Goal: Information Seeking & Learning: Learn about a topic

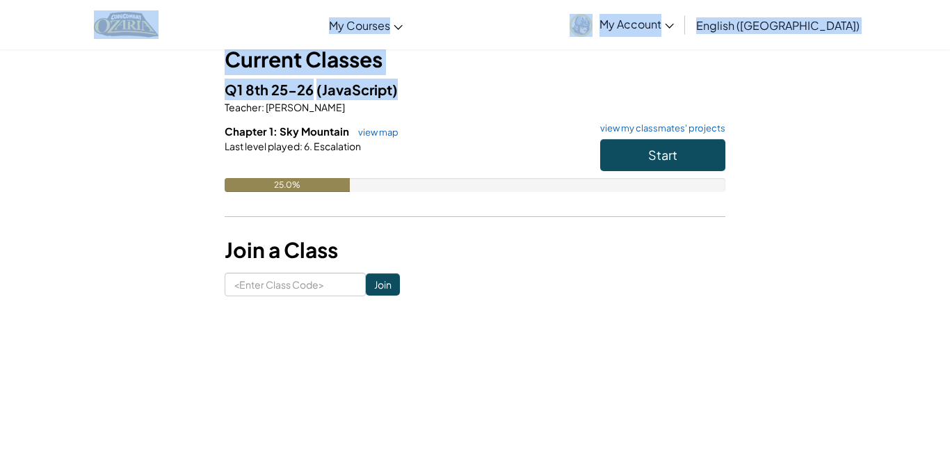
scroll to position [92, 0]
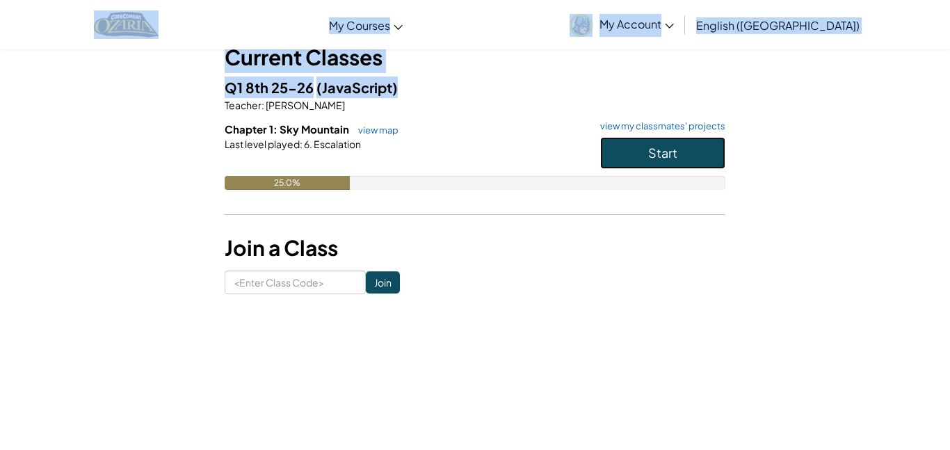
click at [623, 155] on button "Start" at bounding box center [662, 153] width 125 height 32
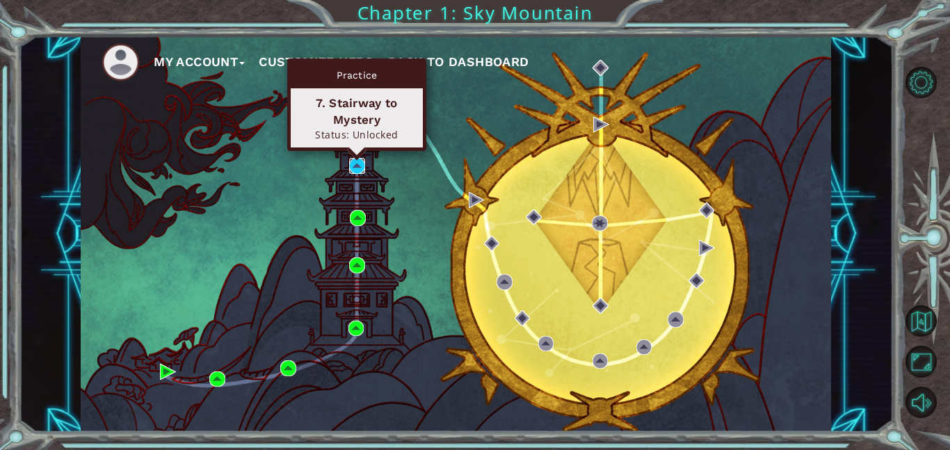
click at [363, 169] on img at bounding box center [357, 166] width 16 height 16
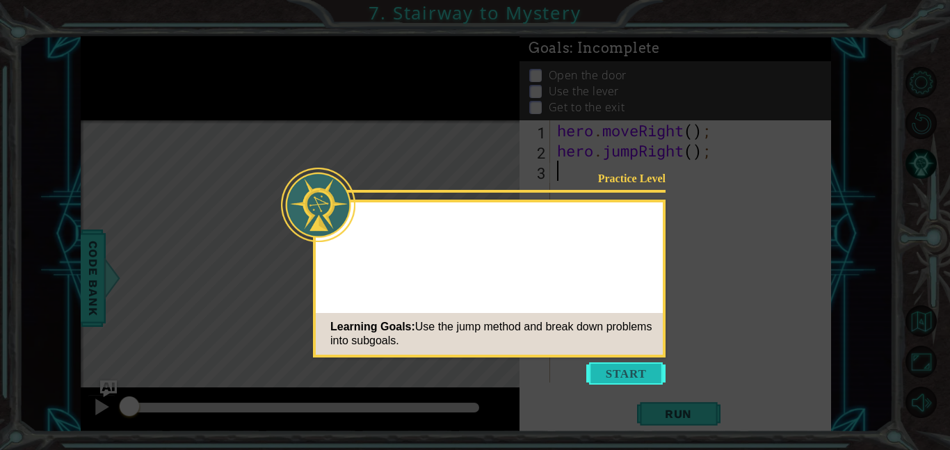
click at [613, 365] on button "Start" at bounding box center [626, 374] width 79 height 22
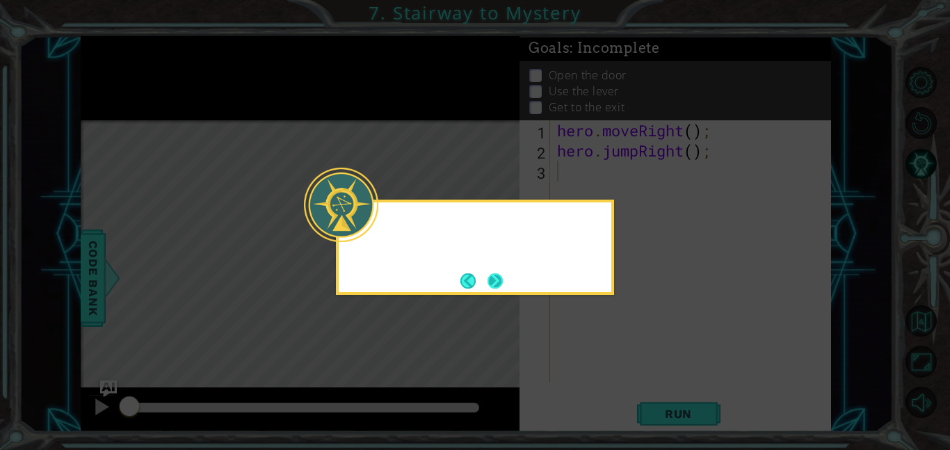
click at [493, 274] on button "Next" at bounding box center [495, 280] width 15 height 15
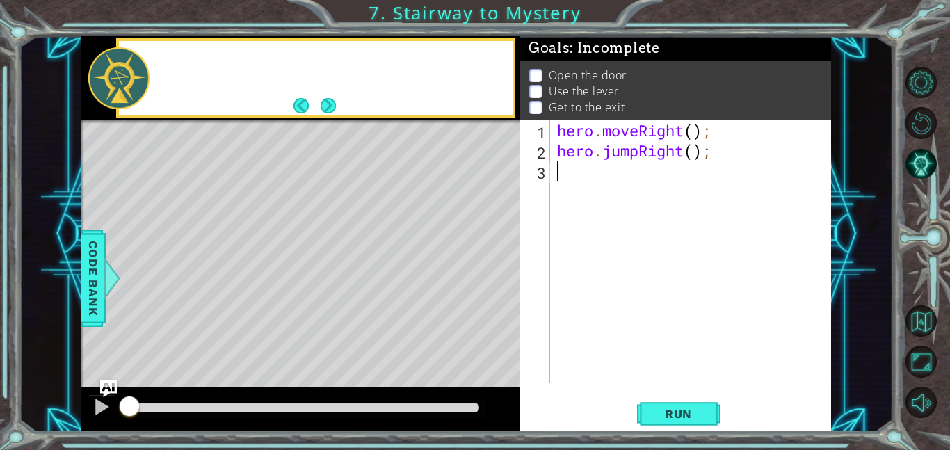
click at [452, 268] on div "Level Map" at bounding box center [402, 325] width 643 height 410
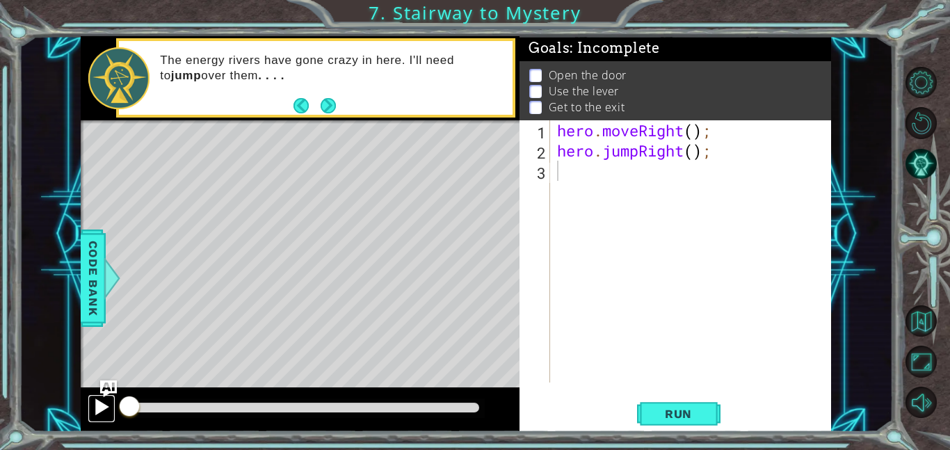
click at [104, 412] on div at bounding box center [102, 407] width 18 height 18
click at [83, 404] on div at bounding box center [300, 410] width 439 height 45
click at [90, 388] on div at bounding box center [300, 410] width 439 height 45
drag, startPoint x: 264, startPoint y: 412, endPoint x: 127, endPoint y: 417, distance: 137.2
click at [128, 413] on div at bounding box center [303, 408] width 351 height 10
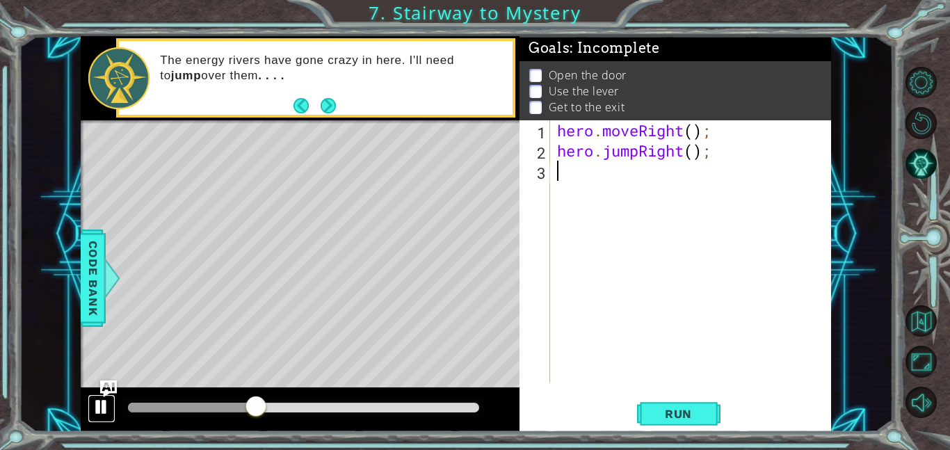
click at [105, 413] on div at bounding box center [102, 407] width 18 height 18
click at [136, 413] on div at bounding box center [303, 408] width 363 height 19
click at [137, 408] on div at bounding box center [192, 408] width 129 height 10
drag, startPoint x: 136, startPoint y: 408, endPoint x: 109, endPoint y: 409, distance: 26.5
click at [109, 409] on div at bounding box center [300, 410] width 439 height 45
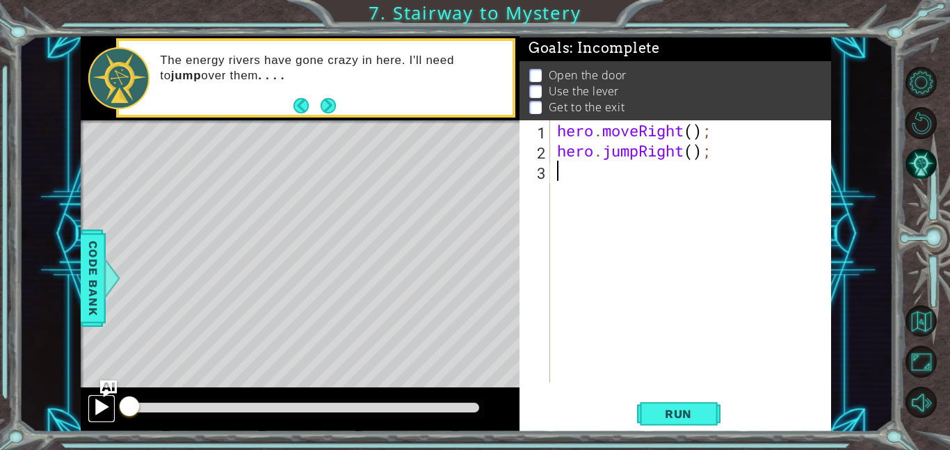
click at [93, 408] on div at bounding box center [102, 407] width 18 height 18
click at [663, 422] on button "Run" at bounding box center [678, 413] width 83 height 31
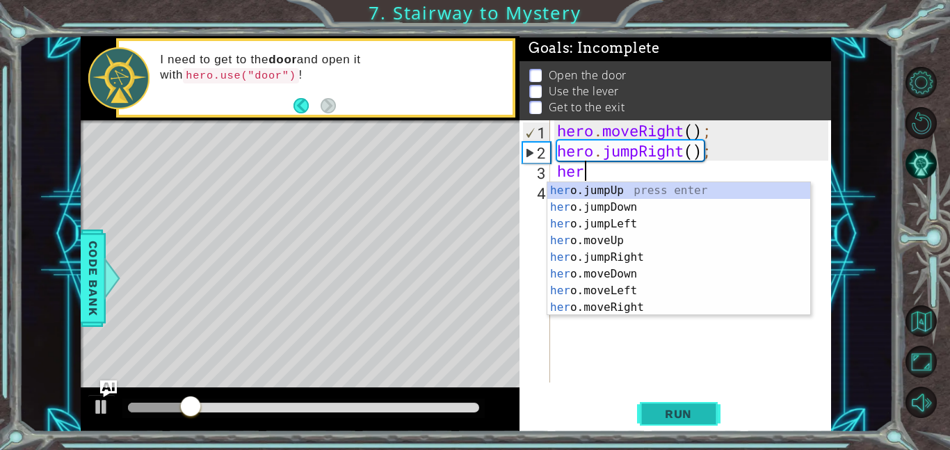
scroll to position [0, 1]
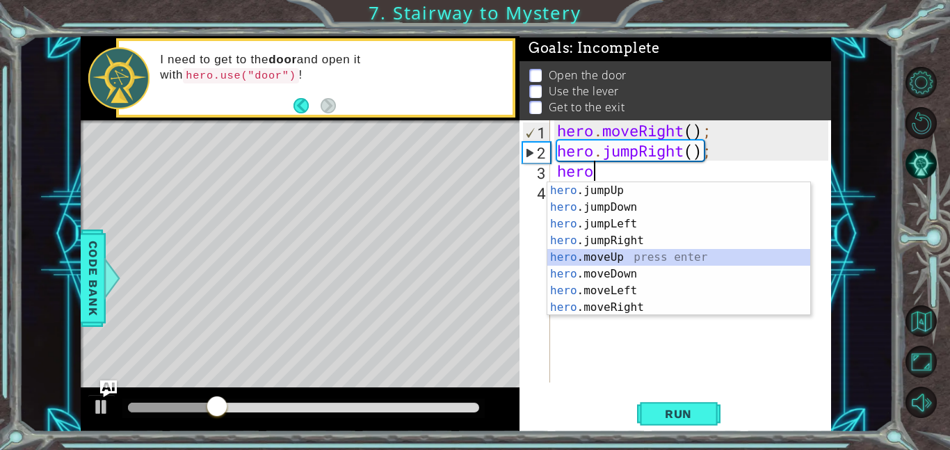
click at [619, 253] on div "hero .jumpUp press enter hero .jumpDown press enter hero .jumpLeft press enter …" at bounding box center [679, 265] width 263 height 167
type textarea "hero.moveUp(1);"
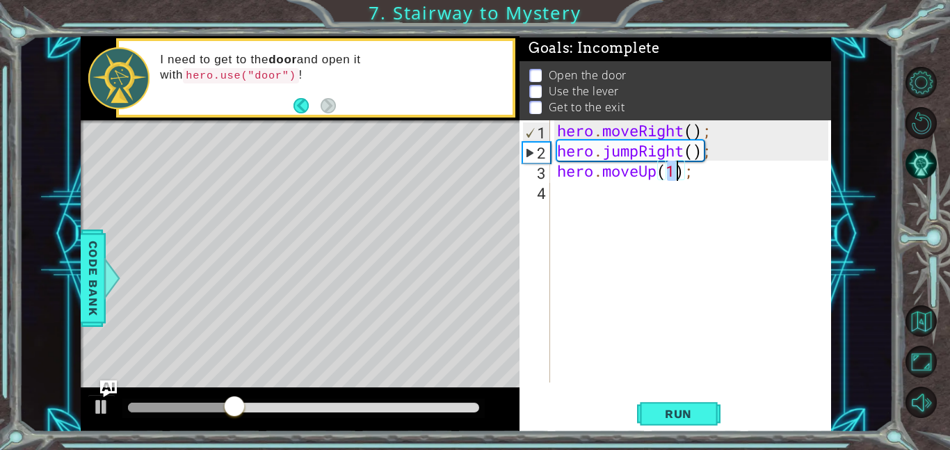
click at [642, 207] on div "hero . moveRight ( ) ; hero . jumpRight ( ) ; hero . moveUp ( 1 ) ;" at bounding box center [695, 271] width 281 height 303
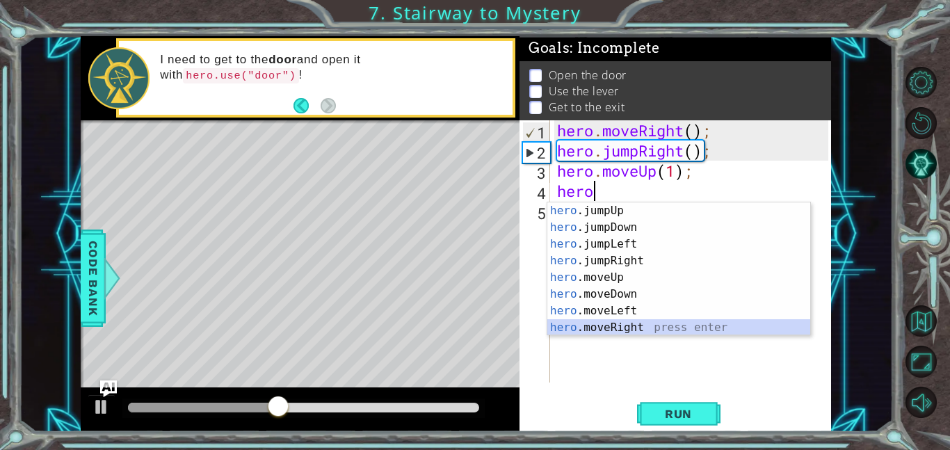
click at [659, 328] on div "hero .jumpUp press enter hero .jumpDown press enter hero .jumpLeft press enter …" at bounding box center [679, 285] width 263 height 167
type textarea "hero.moveRight(1);"
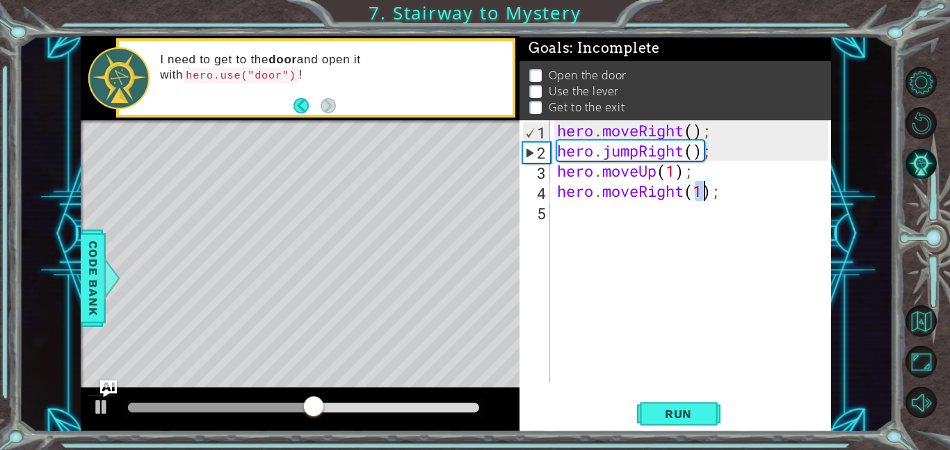
click at [605, 228] on div "hero . moveRight ( ) ; hero . jumpRight ( ) ; hero . moveUp ( 1 ) ; hero . move…" at bounding box center [695, 271] width 281 height 303
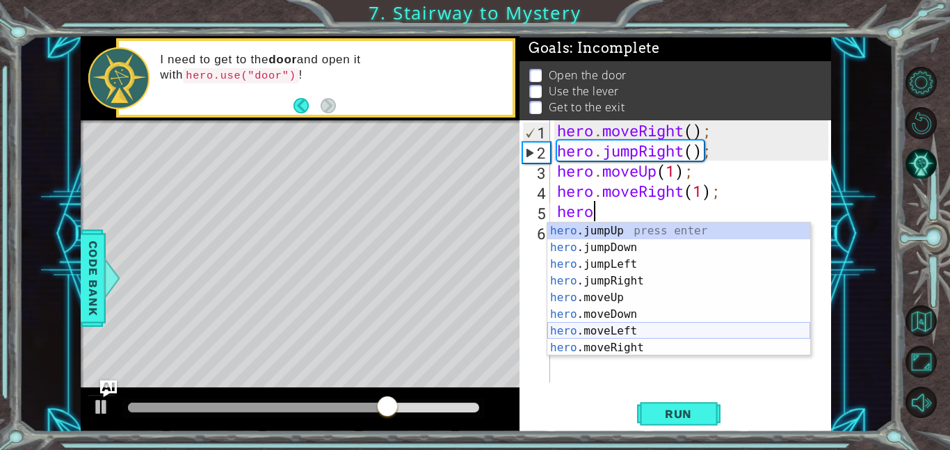
scroll to position [0, 1]
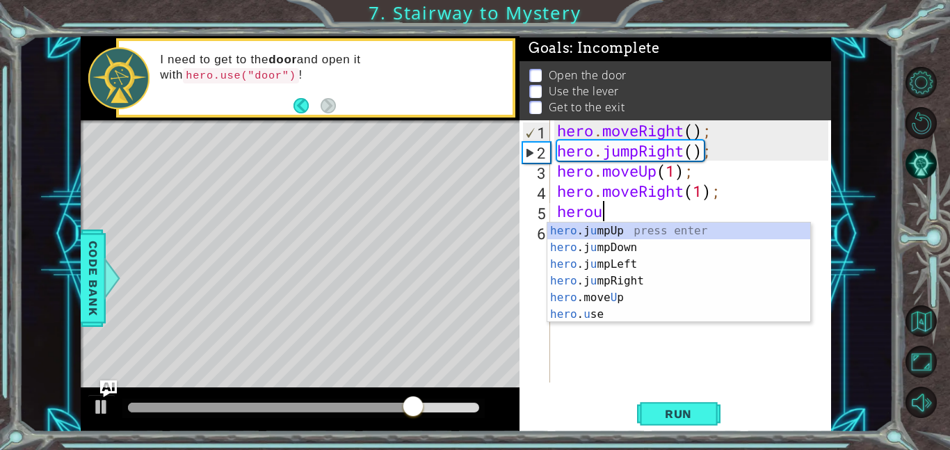
click at [591, 321] on div "hero .j u mpUp press enter hero .j u mpDown press enter hero .j u mpLeft press …" at bounding box center [679, 290] width 263 height 134
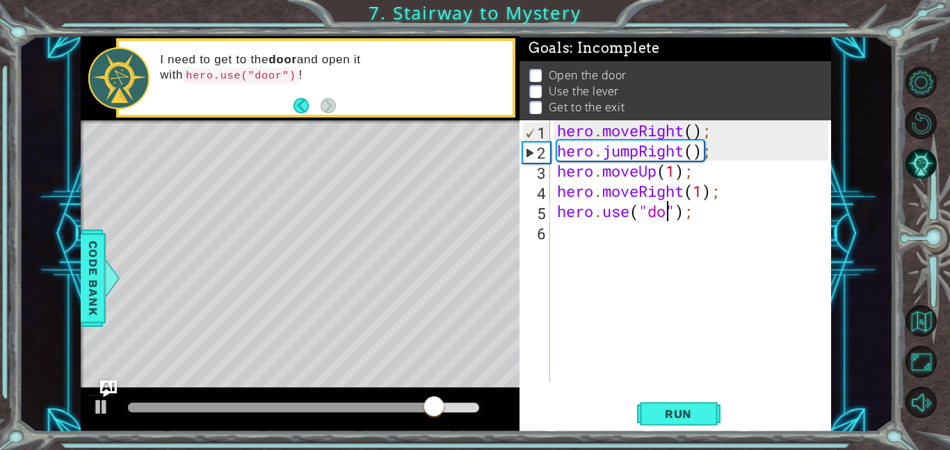
type textarea "hero.use("door");"
click at [613, 249] on div "hero . moveRight ( ) ; hero . jumpRight ( ) ; hero . moveUp ( 1 ) ; hero . move…" at bounding box center [695, 271] width 281 height 303
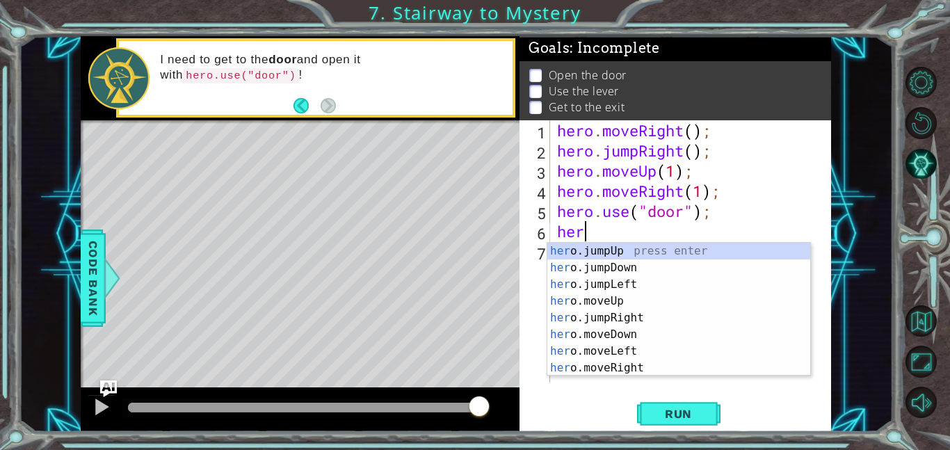
scroll to position [0, 1]
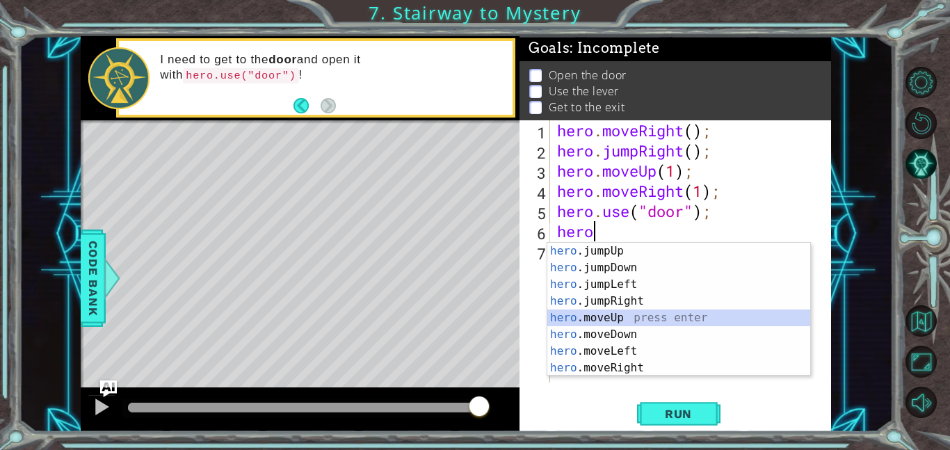
click at [636, 317] on div "hero .jumpUp press enter hero .jumpDown press enter hero .jumpLeft press enter …" at bounding box center [679, 326] width 263 height 167
type textarea "hero.moveUp(1);"
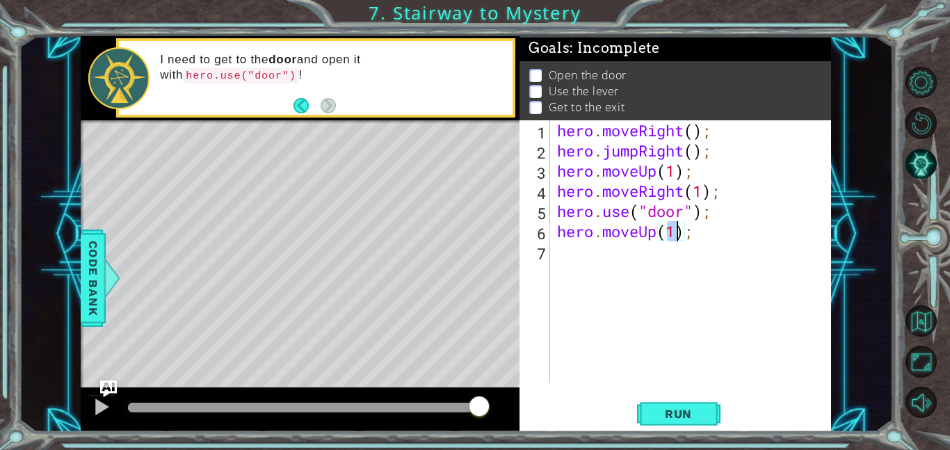
click at [582, 269] on div "hero . moveRight ( ) ; hero . jumpRight ( ) ; hero . moveUp ( 1 ) ; hero . move…" at bounding box center [695, 271] width 281 height 303
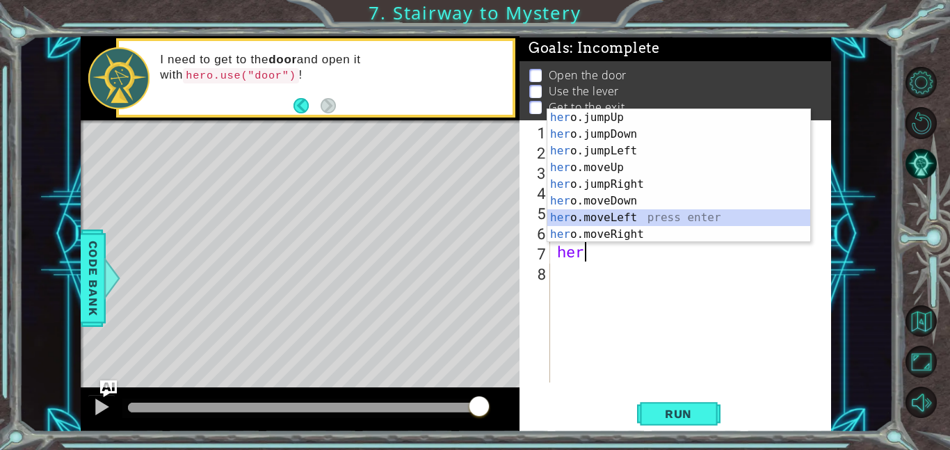
click at [628, 216] on div "her o.jumpUp press enter her o.jumpDown press enter her o.jumpLeft press enter …" at bounding box center [679, 192] width 263 height 167
type textarea "hero.moveLeft(1);"
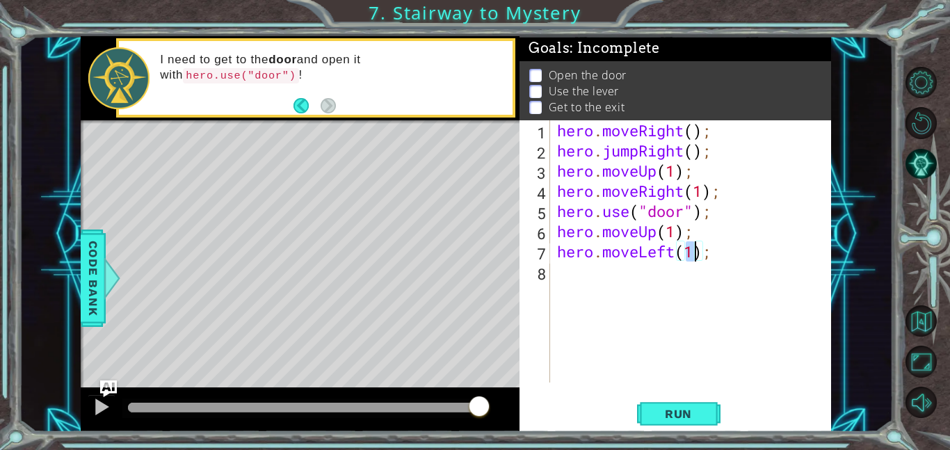
click at [645, 301] on div "hero . moveRight ( ) ; hero . jumpRight ( ) ; hero . moveUp ( 1 ) ; hero . move…" at bounding box center [695, 271] width 281 height 303
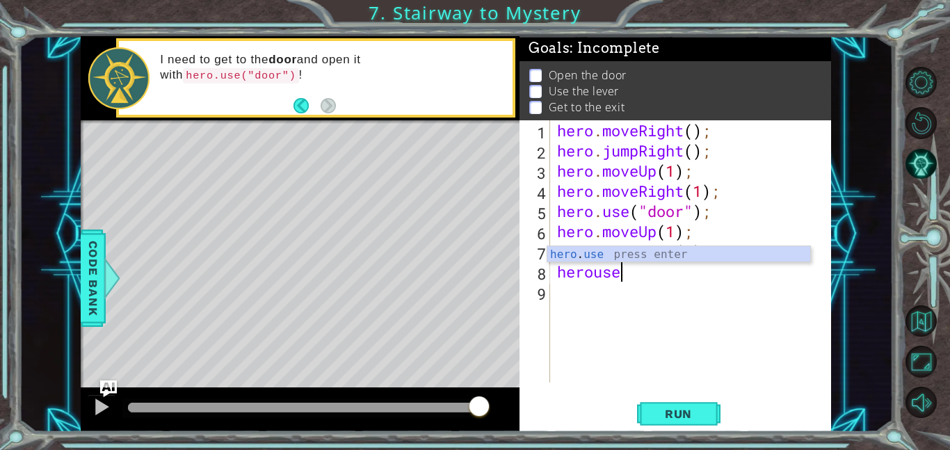
scroll to position [0, 2]
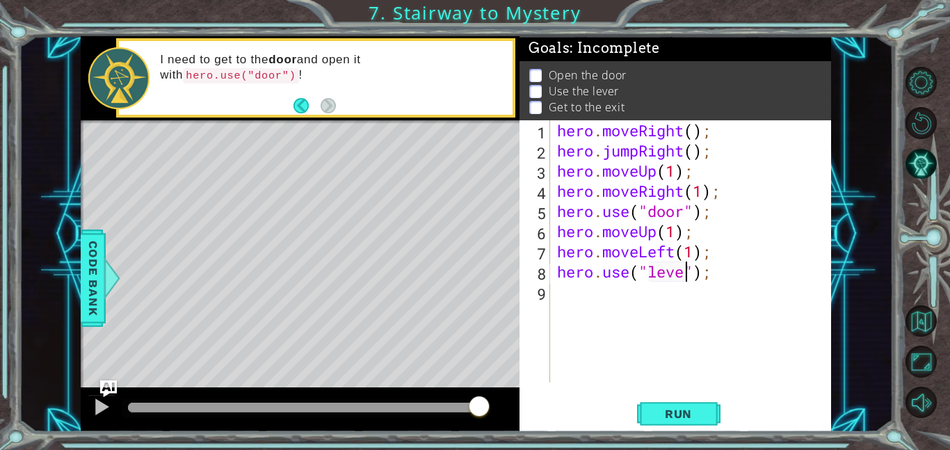
type textarea "hero.use("lever");"
click at [621, 298] on div "hero . moveRight ( ) ; hero . jumpRight ( ) ; hero . moveUp ( 1 ) ; hero . move…" at bounding box center [695, 271] width 281 height 303
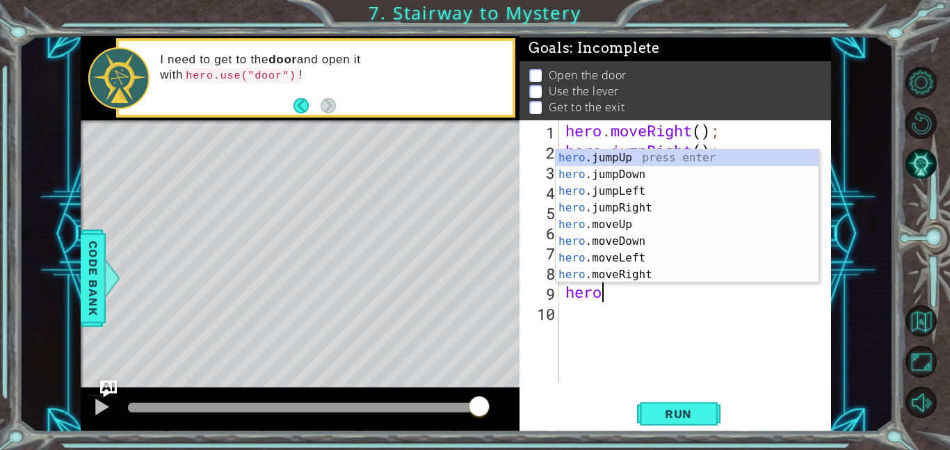
scroll to position [0, 1]
click at [648, 256] on div "hero .jumpUp press enter hero .jumpDown press enter hero .jumpLeft press enter …" at bounding box center [687, 233] width 263 height 167
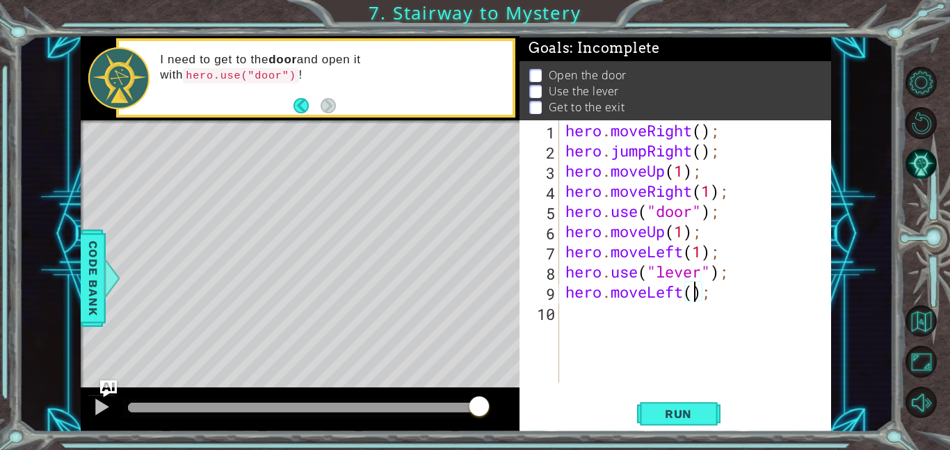
type textarea "hero.moveLeft(2);"
click at [664, 332] on div "hero . moveRight ( ) ; hero . jumpRight ( ) ; hero . moveUp ( 1 ) ; hero . move…" at bounding box center [699, 271] width 273 height 303
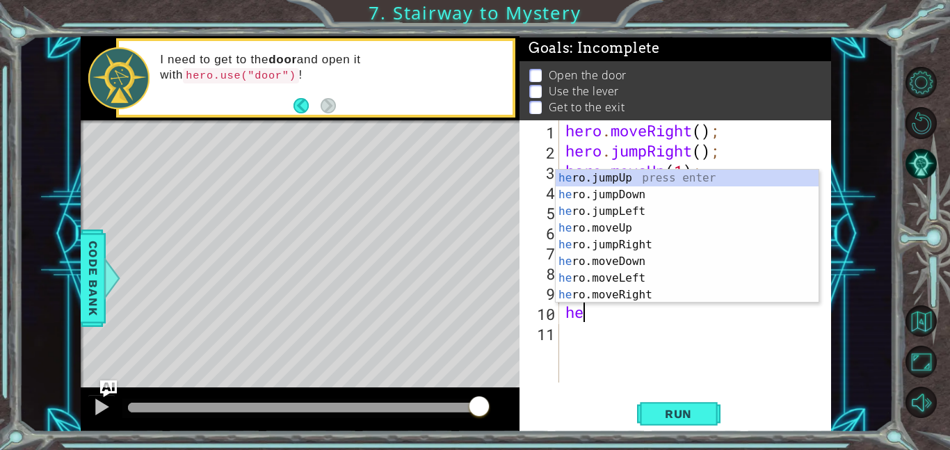
type textarea "hero"
click at [646, 177] on div "hero .jumpUp press enter hero .jumpDown press enter hero .jumpLeft press enter …" at bounding box center [687, 253] width 263 height 167
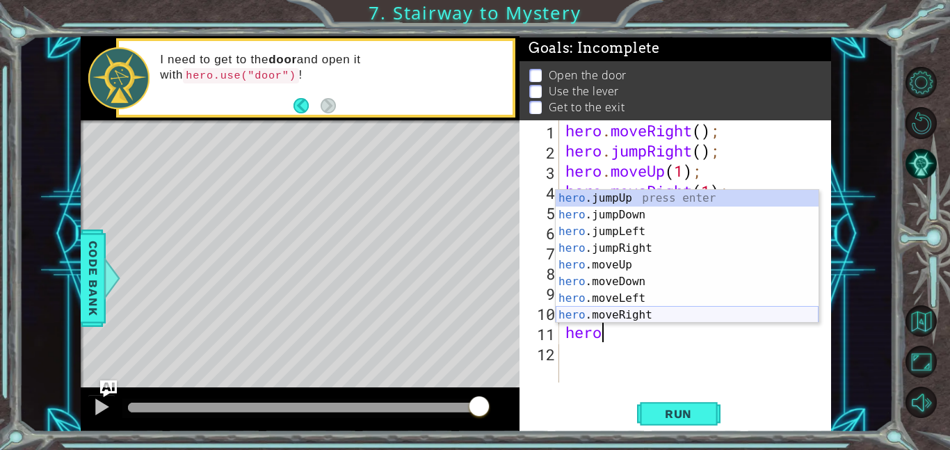
click at [694, 321] on div "hero .jumpUp press enter hero .jumpDown press enter hero .jumpLeft press enter …" at bounding box center [687, 273] width 263 height 167
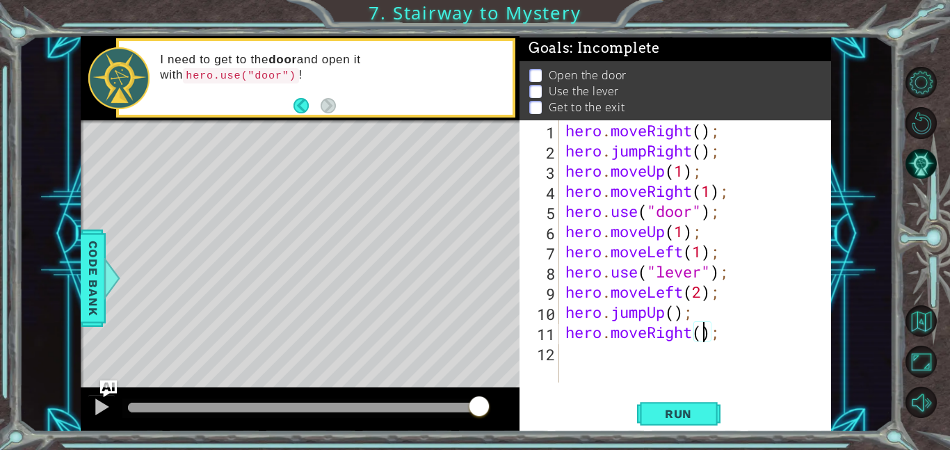
scroll to position [0, 6]
click at [699, 408] on span "Run" at bounding box center [678, 414] width 55 height 14
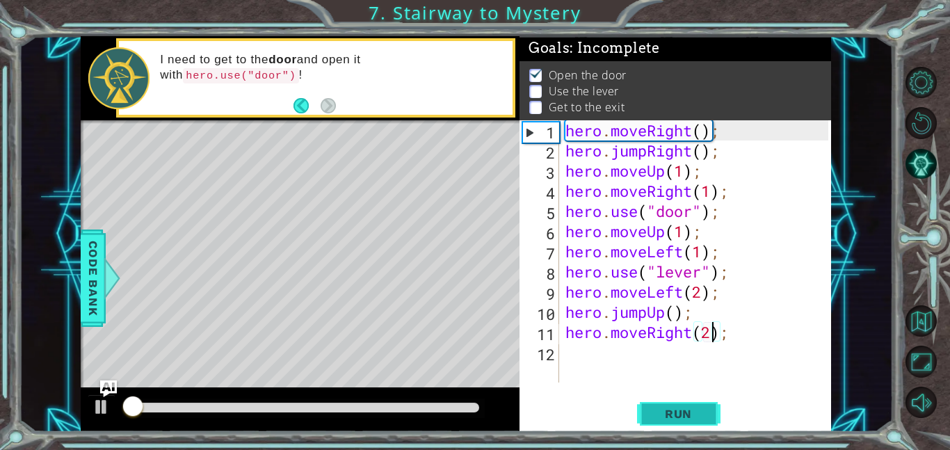
scroll to position [1, 0]
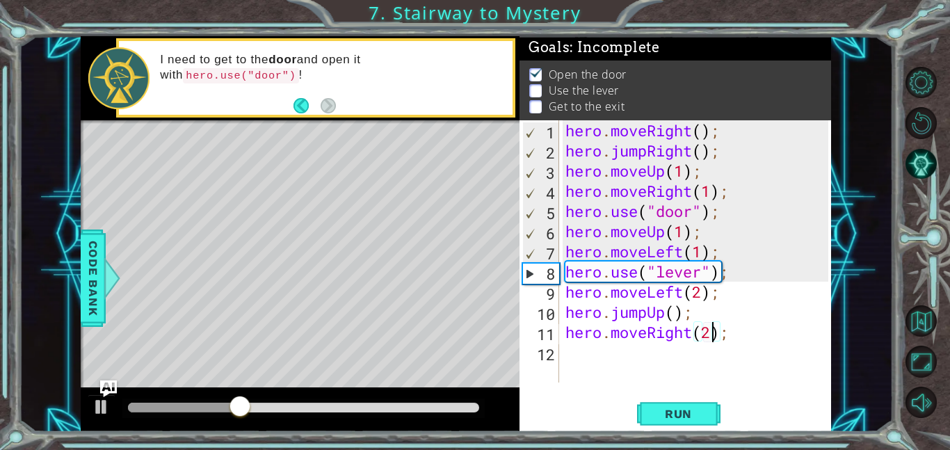
click at [704, 254] on div "hero . moveRight ( ) ; hero . jumpRight ( ) ; hero . moveUp ( 1 ) ; hero . move…" at bounding box center [699, 271] width 273 height 303
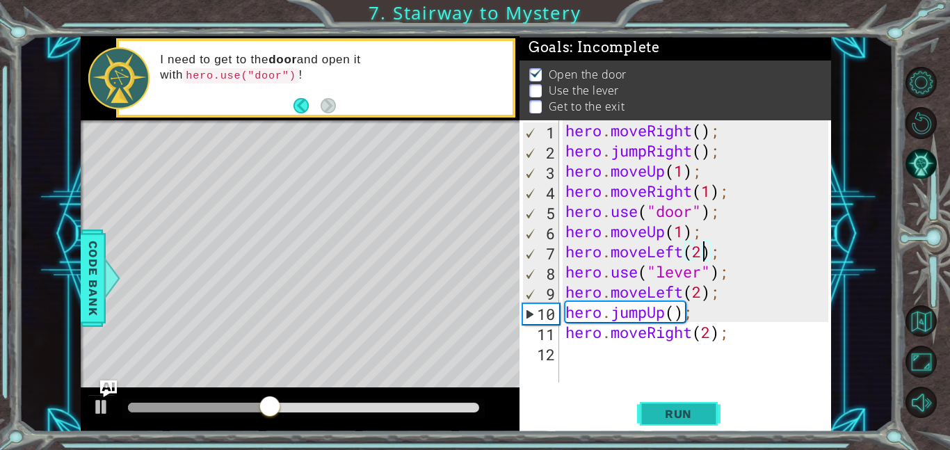
click at [694, 413] on span "Run" at bounding box center [678, 414] width 55 height 14
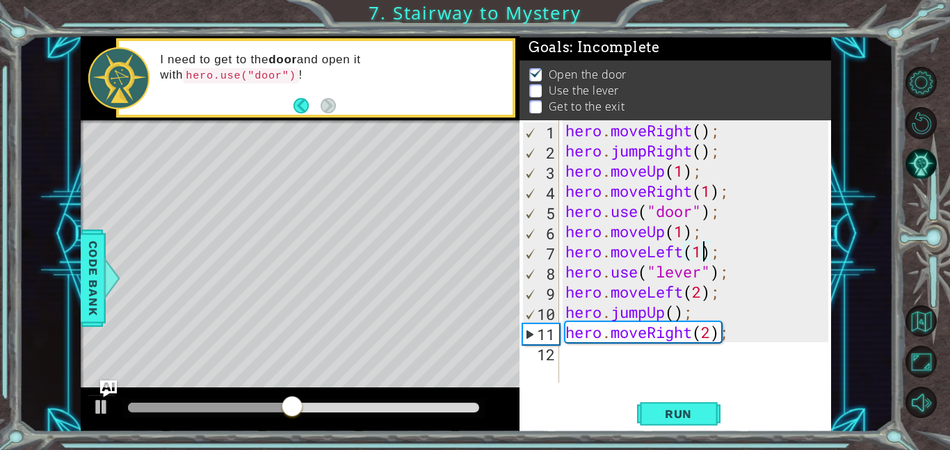
click at [687, 232] on div "hero . moveRight ( ) ; hero . jumpRight ( ) ; hero . moveUp ( 1 ) ; hero . move…" at bounding box center [699, 271] width 273 height 303
type textarea "hero.moveUp(2);"
click at [684, 423] on button "Run" at bounding box center [678, 413] width 83 height 31
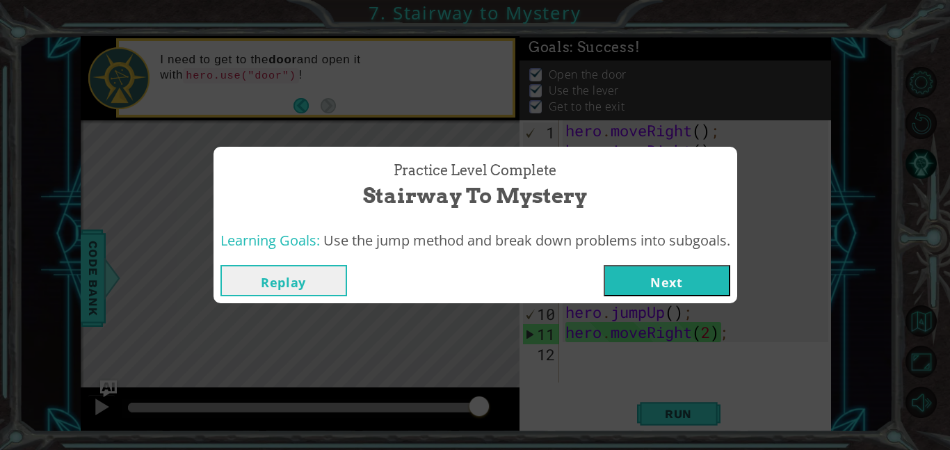
click at [699, 278] on button "Next" at bounding box center [667, 280] width 127 height 31
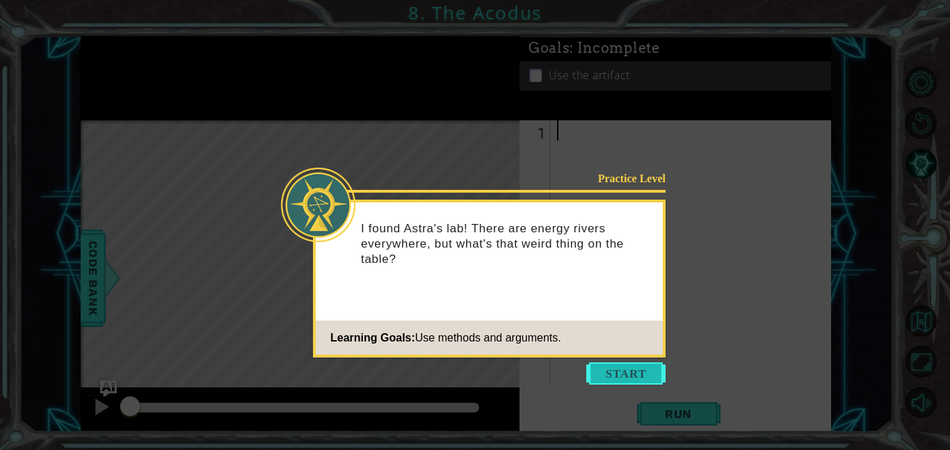
click at [649, 372] on button "Start" at bounding box center [626, 374] width 79 height 22
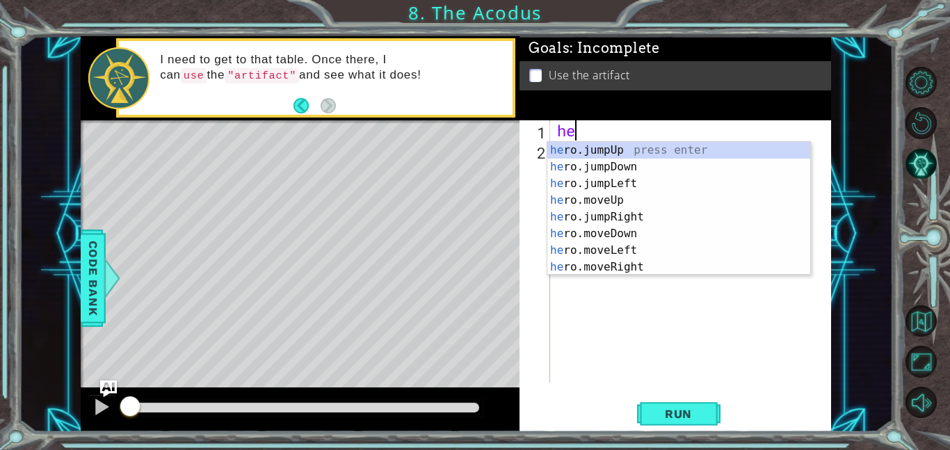
type textarea "hero"
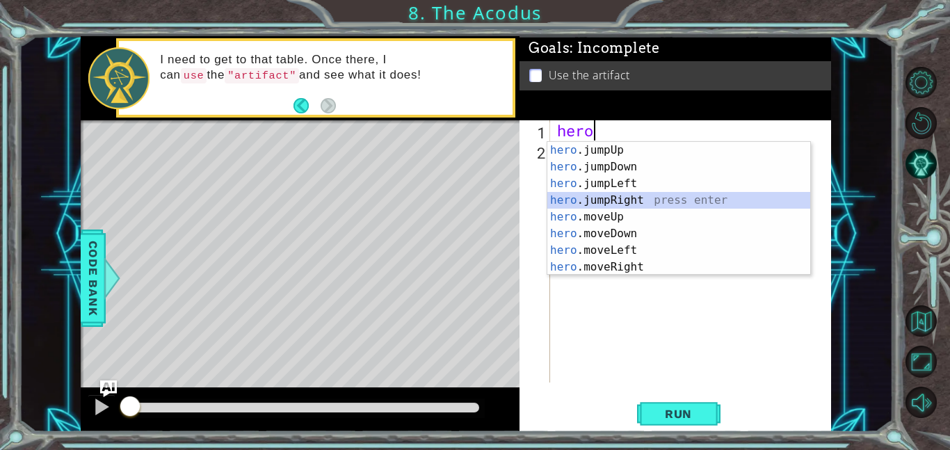
click at [598, 206] on div "hero .jumpUp press enter hero .jumpDown press enter hero .jumpLeft press enter …" at bounding box center [679, 225] width 263 height 167
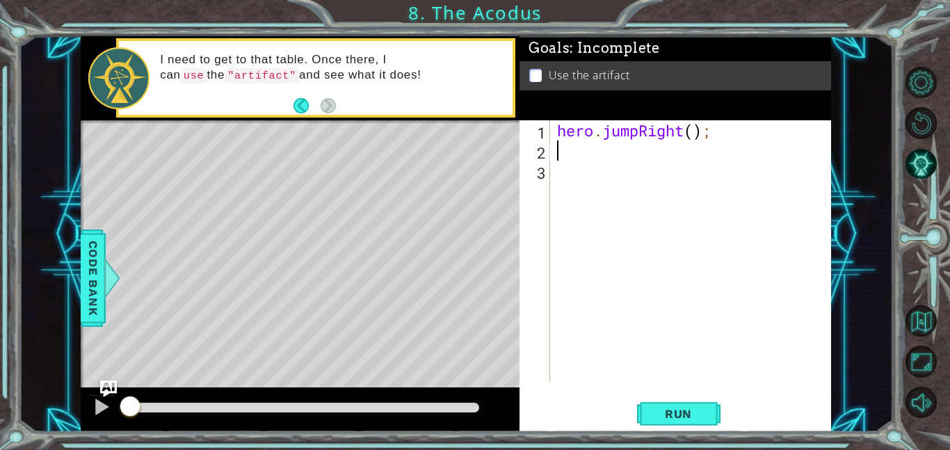
click at [706, 128] on div "hero . jumpRight ( ) ;" at bounding box center [695, 271] width 281 height 303
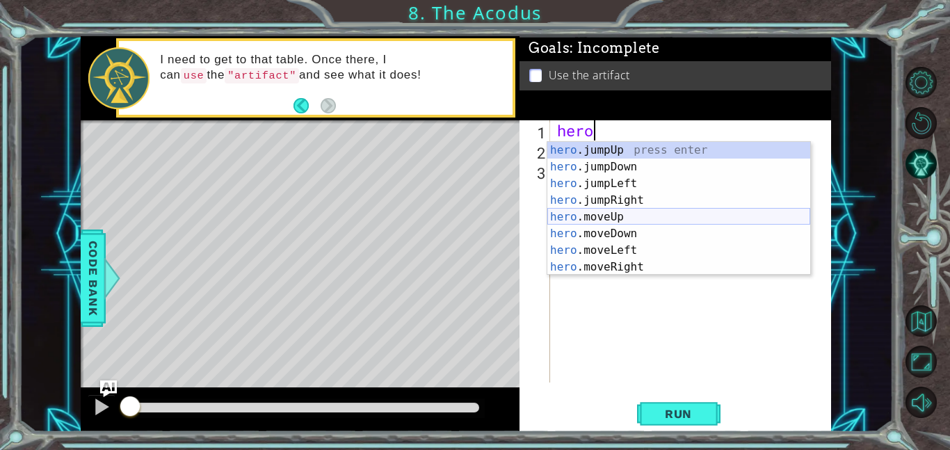
click at [693, 221] on div "hero .jumpUp press enter hero .jumpDown press enter hero .jumpLeft press enter …" at bounding box center [679, 225] width 263 height 167
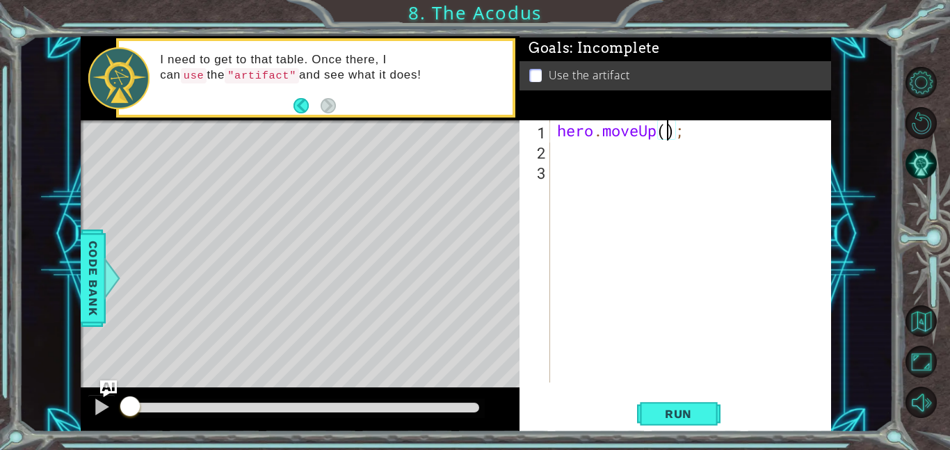
type textarea "hero.moveUp(2);"
click at [639, 166] on div "hero . moveUp ( 2 ) ;" at bounding box center [695, 271] width 281 height 303
click at [589, 148] on div "hero . moveUp ( 2 ) ;" at bounding box center [695, 271] width 281 height 303
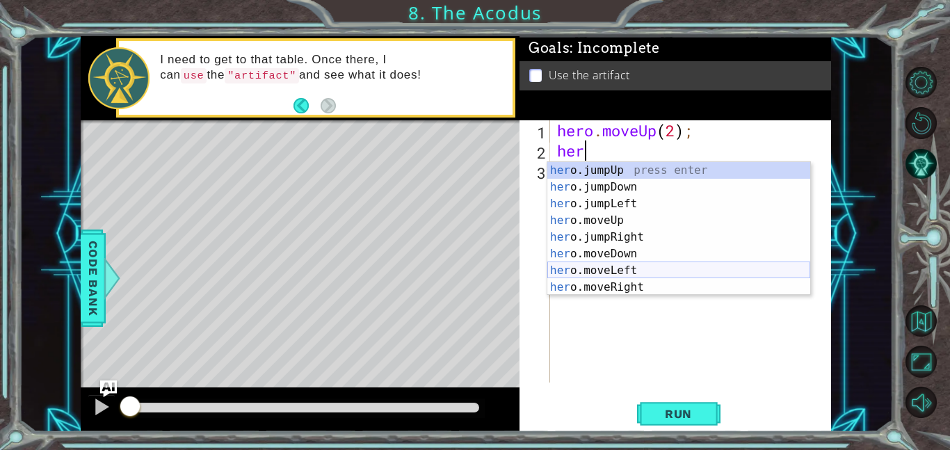
click at [653, 276] on div "her o.jumpUp press enter her o.jumpDown press enter her o.jumpLeft press enter …" at bounding box center [679, 245] width 263 height 167
type textarea "hero.moveLeft(1);"
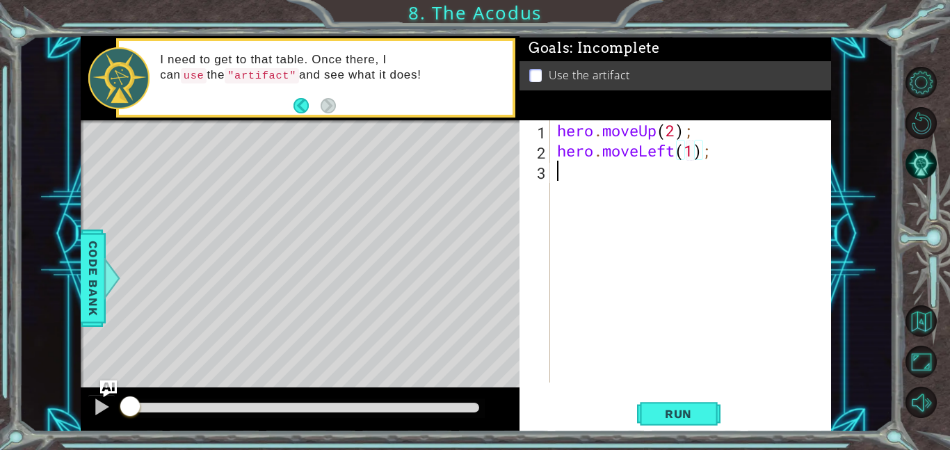
click at [678, 173] on div "hero . moveUp ( 2 ) ; hero . moveLeft ( 1 ) ;" at bounding box center [695, 271] width 281 height 303
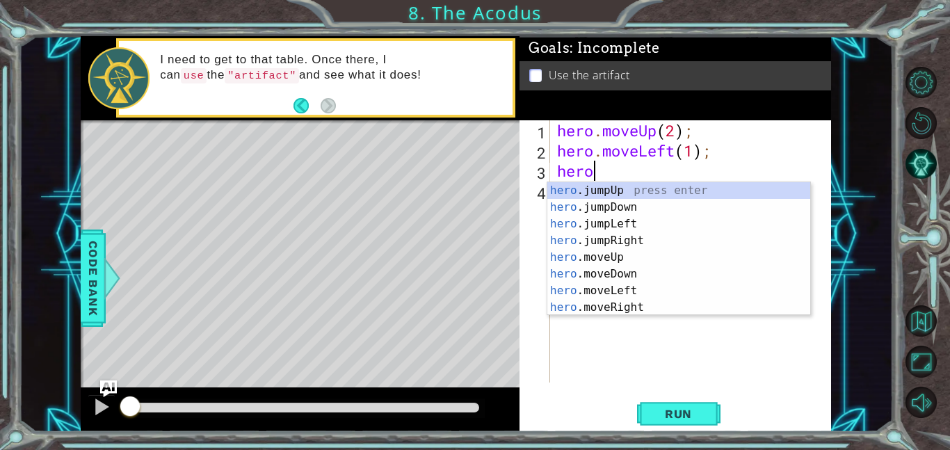
scroll to position [0, 1]
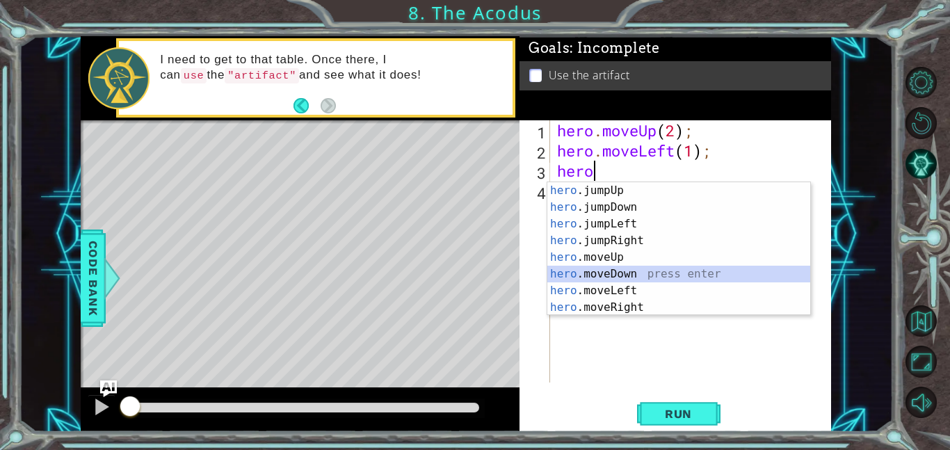
click at [642, 273] on div "hero .jumpUp press enter hero .jumpDown press enter hero .jumpLeft press enter …" at bounding box center [679, 265] width 263 height 167
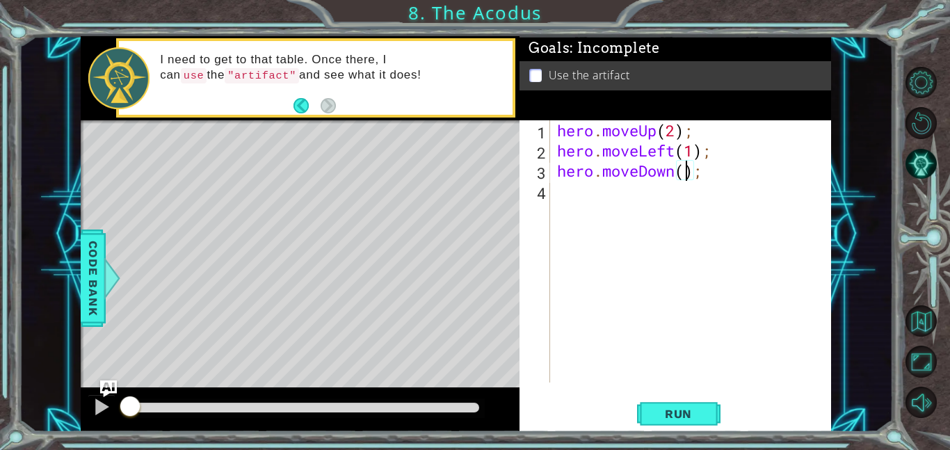
type textarea "hero.moveDown(2);"
click at [629, 219] on div "hero . moveUp ( 2 ) ; hero . moveLeft ( 1 ) ; hero . moveDown ( 2 ) ;" at bounding box center [695, 271] width 281 height 303
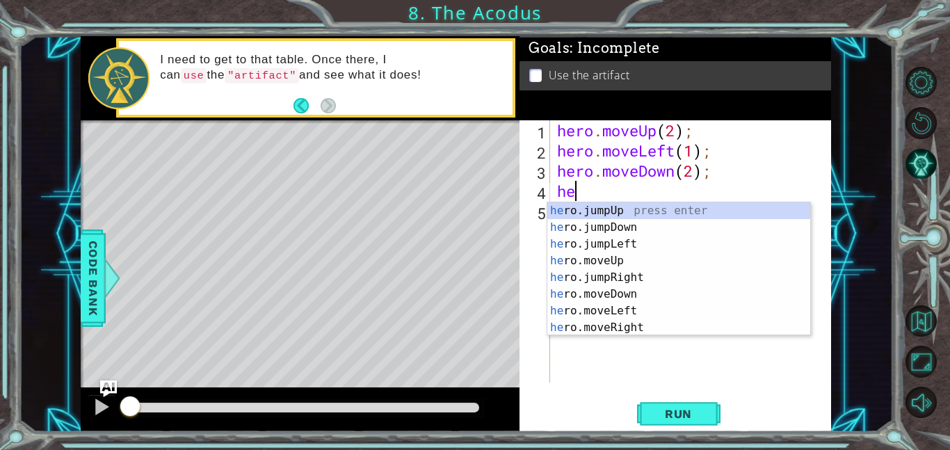
type textarea "hero"
click at [607, 248] on div "hero .jumpUp press enter hero .jumpDown press enter hero .jumpLeft press enter …" at bounding box center [679, 285] width 263 height 167
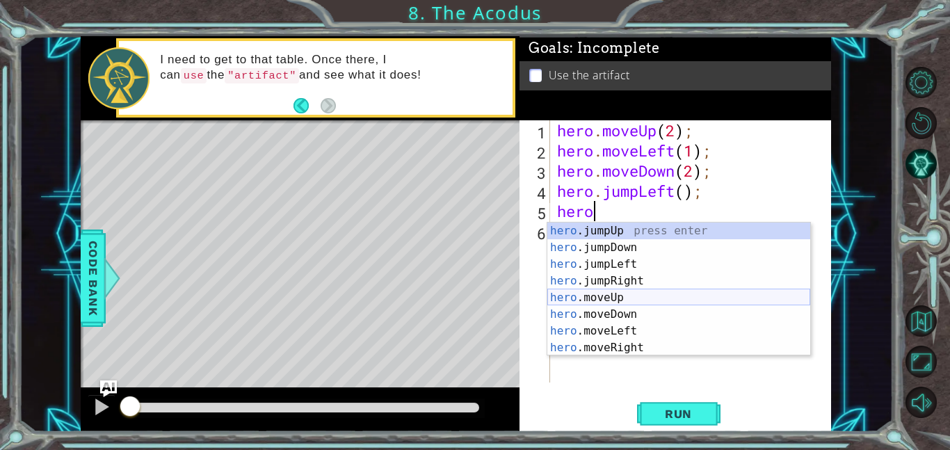
click at [674, 297] on div "hero .jumpUp press enter hero .jumpDown press enter hero .jumpLeft press enter …" at bounding box center [679, 306] width 263 height 167
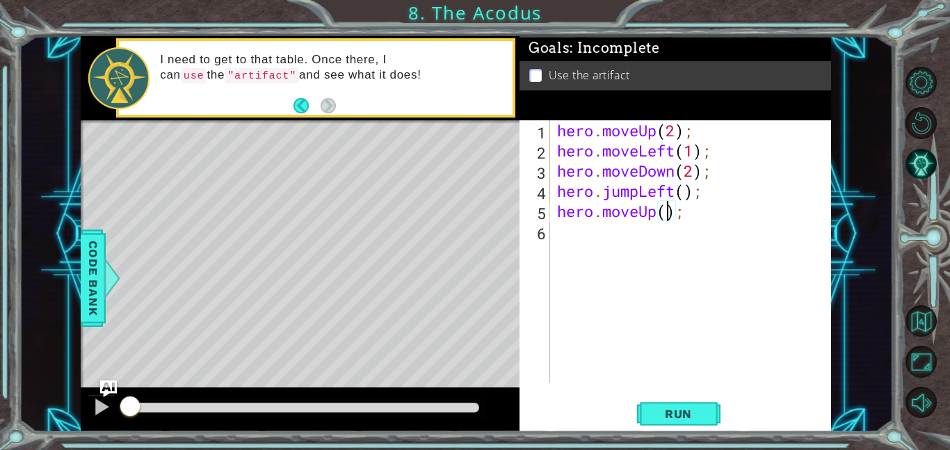
type textarea "hero.moveUp(2);"
click at [587, 238] on div "hero . moveUp ( 2 ) ; hero . moveLeft ( 1 ) ; hero . moveDown ( 2 ) ; hero . ju…" at bounding box center [695, 271] width 281 height 303
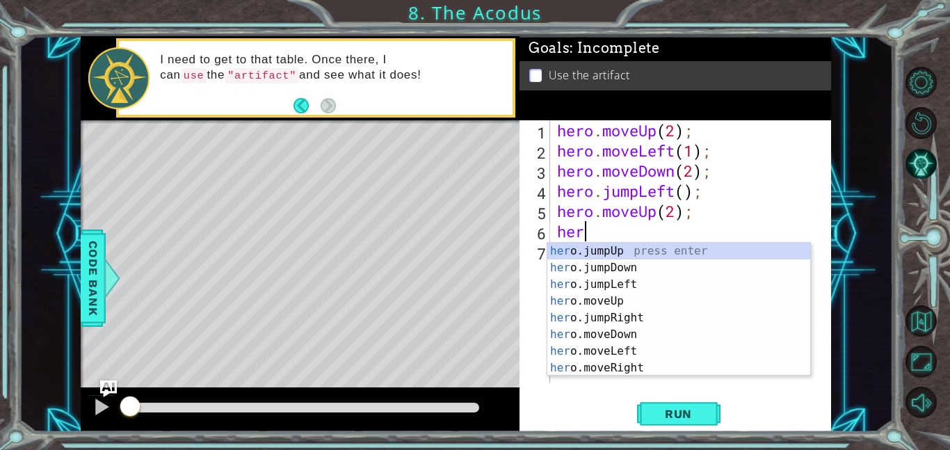
scroll to position [0, 1]
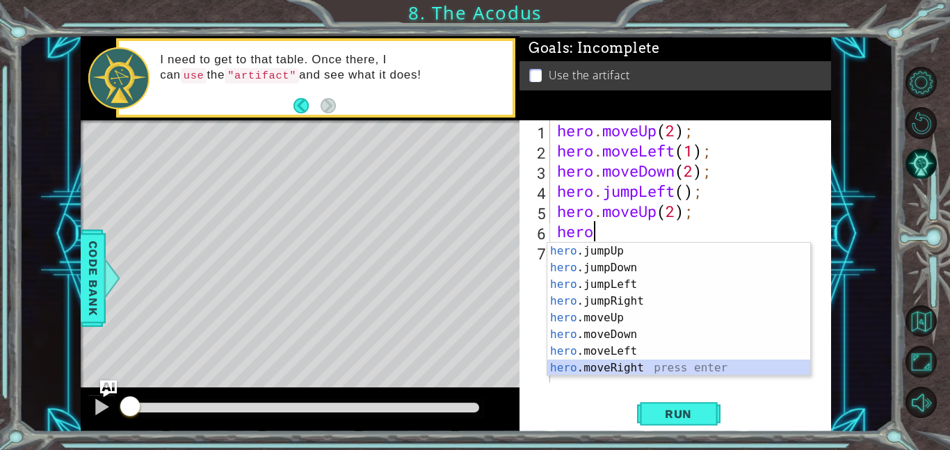
click at [650, 365] on div "hero .jumpUp press enter hero .jumpDown press enter hero .jumpLeft press enter …" at bounding box center [679, 326] width 263 height 167
type textarea "hero.moveRight(1);"
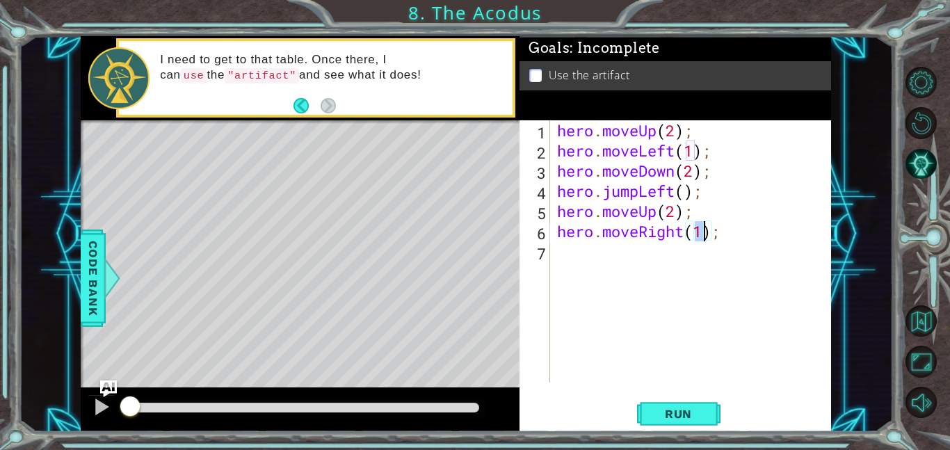
click at [635, 270] on div "hero . moveUp ( 2 ) ; hero . moveLeft ( 1 ) ; hero . moveDown ( 2 ) ; hero . ju…" at bounding box center [695, 271] width 281 height 303
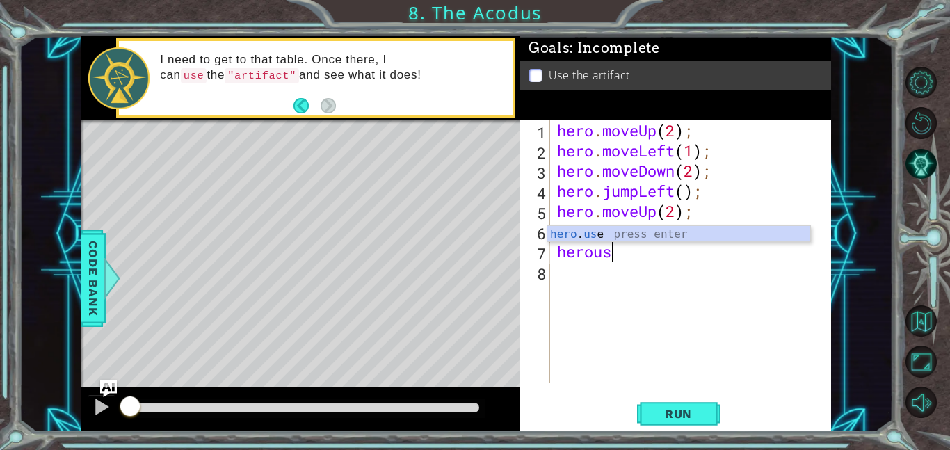
scroll to position [0, 2]
click at [659, 241] on body "1 ההההההההההההההההההההההההההההההההההההההההההההההההההההההההההההההההההההההההההההה…" at bounding box center [475, 225] width 950 height 450
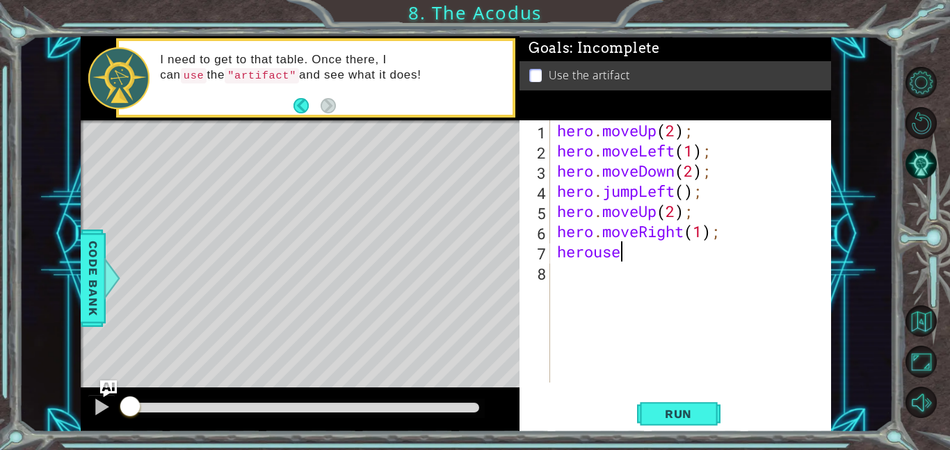
click at [643, 250] on div "hero . moveUp ( 2 ) ; hero . moveLeft ( 1 ) ; hero . moveDown ( 2 ) ; hero . ju…" at bounding box center [695, 271] width 281 height 303
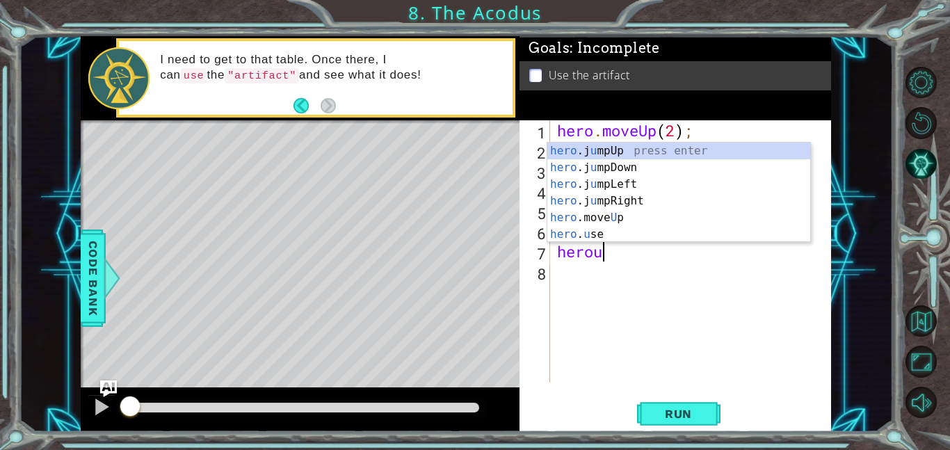
scroll to position [0, 1]
click at [621, 230] on div "hero .j u mpUp press enter hero .j u mpDown press enter hero .j u mpLeft press …" at bounding box center [679, 210] width 263 height 134
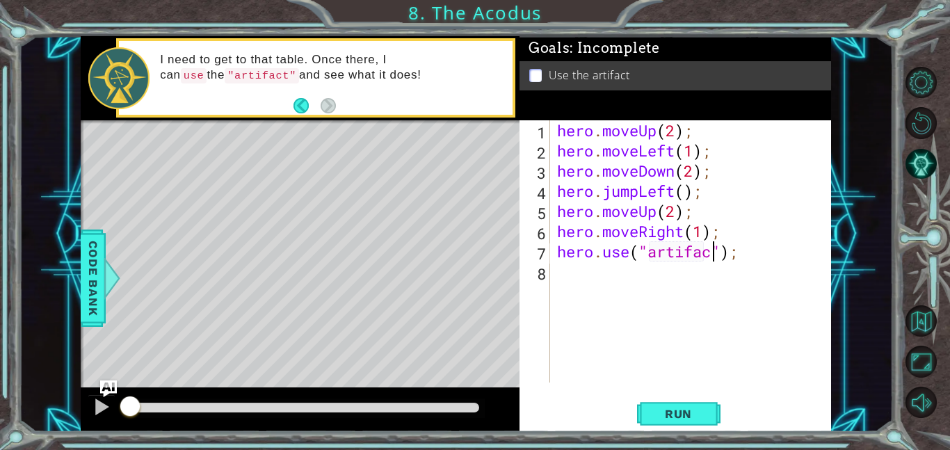
scroll to position [0, 7]
type textarea "hero.use("artifact");"
click at [660, 415] on span "Run" at bounding box center [678, 414] width 55 height 14
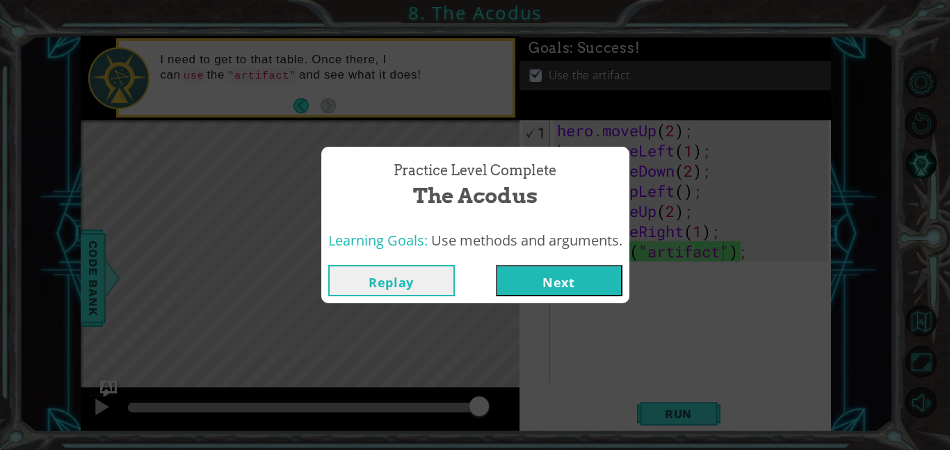
click at [575, 280] on button "Next" at bounding box center [559, 280] width 127 height 31
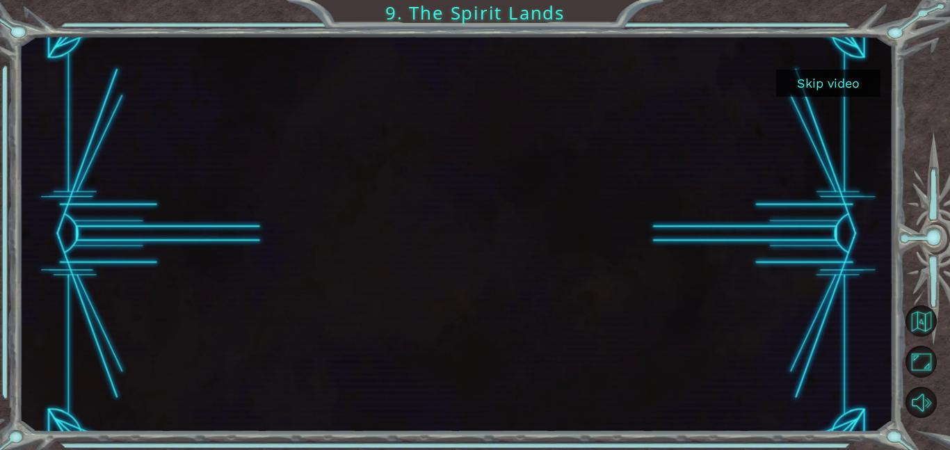
click at [835, 74] on button "Skip video" at bounding box center [829, 83] width 104 height 27
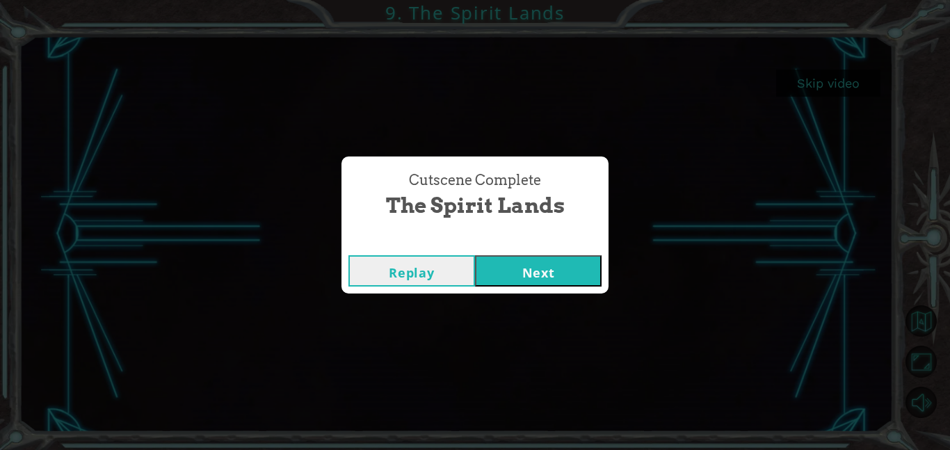
click at [542, 266] on button "Next" at bounding box center [538, 270] width 127 height 31
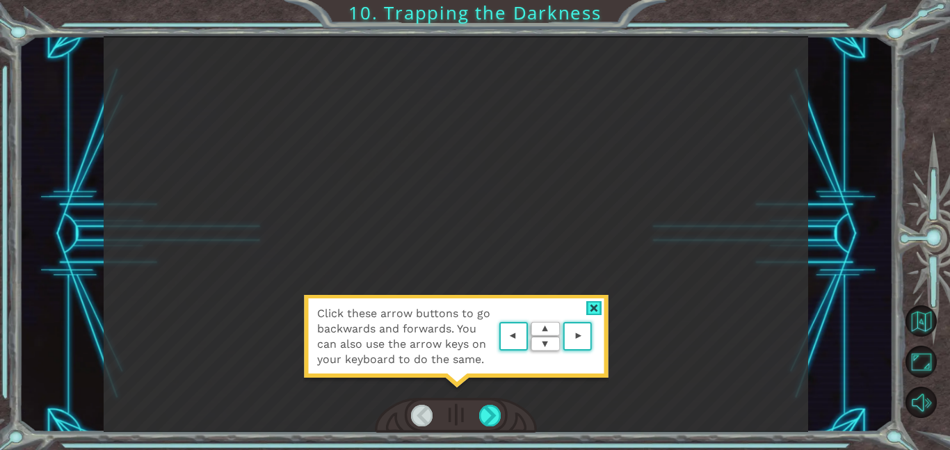
click at [446, 418] on div at bounding box center [456, 415] width 162 height 35
click at [486, 419] on div at bounding box center [490, 416] width 22 height 22
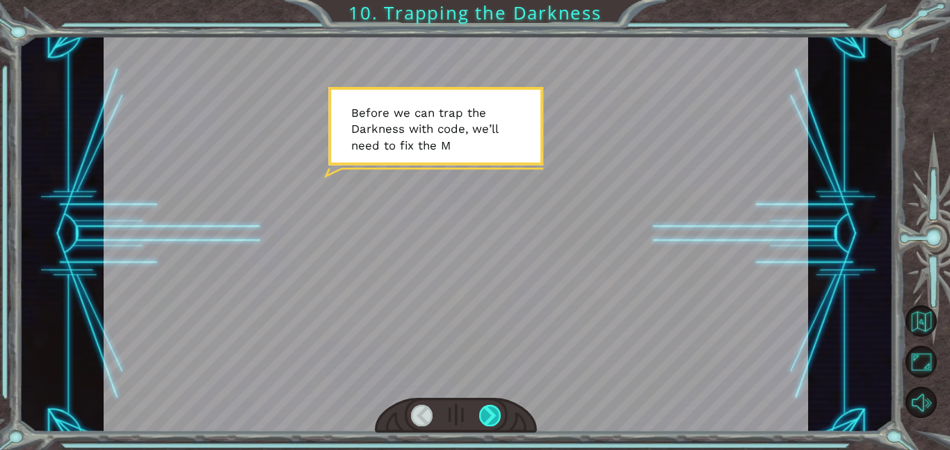
click at [495, 415] on div at bounding box center [490, 416] width 22 height 22
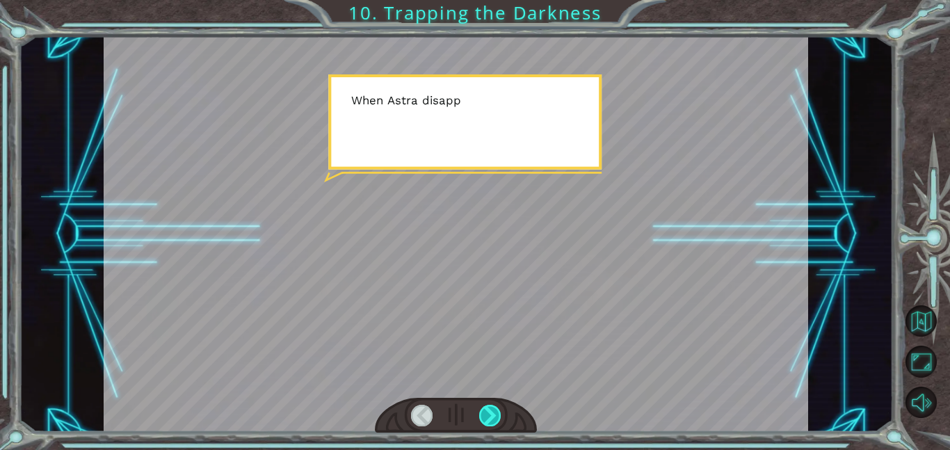
click at [496, 415] on div at bounding box center [490, 416] width 22 height 22
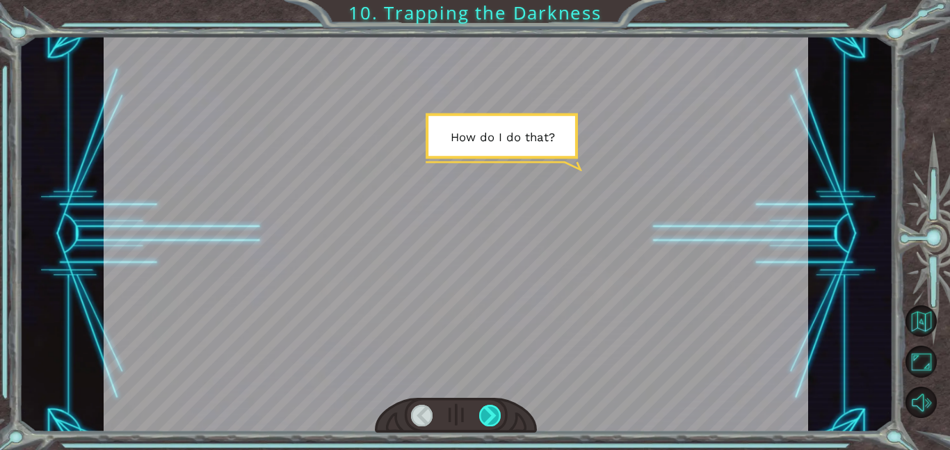
click at [499, 416] on div at bounding box center [490, 416] width 22 height 22
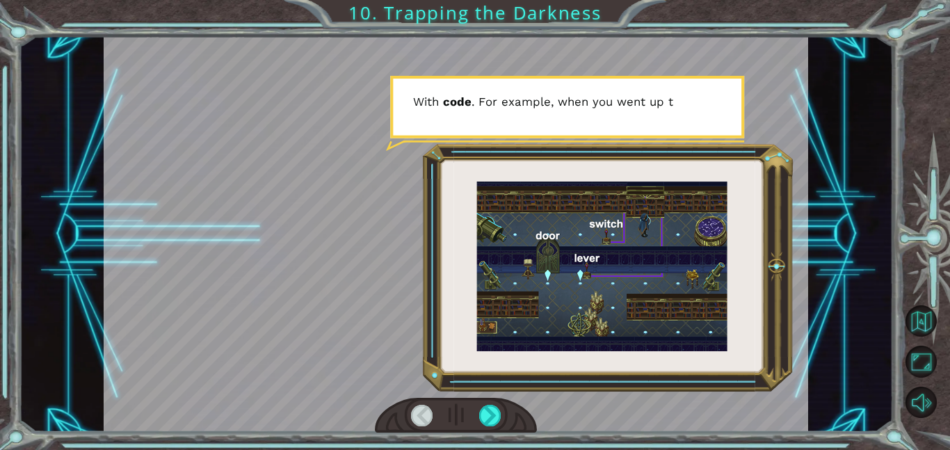
click at [502, 412] on div at bounding box center [456, 415] width 162 height 35
click at [500, 416] on div at bounding box center [490, 416] width 22 height 22
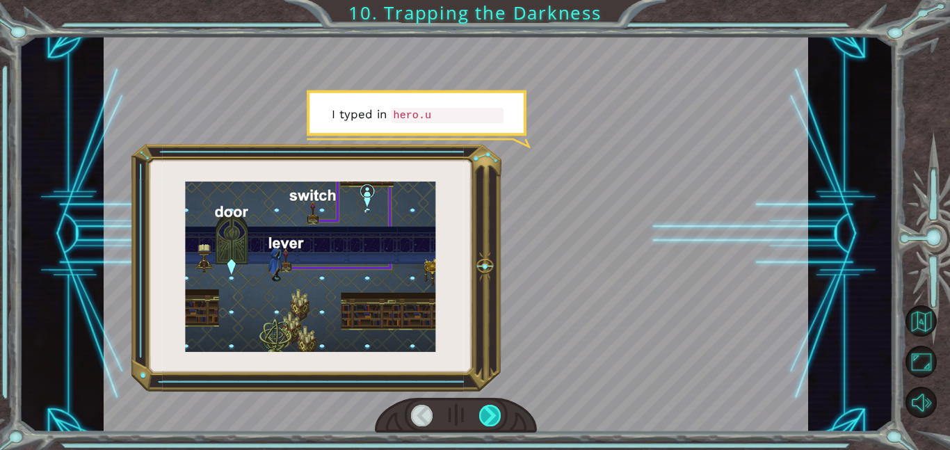
click at [499, 416] on div at bounding box center [490, 416] width 22 height 22
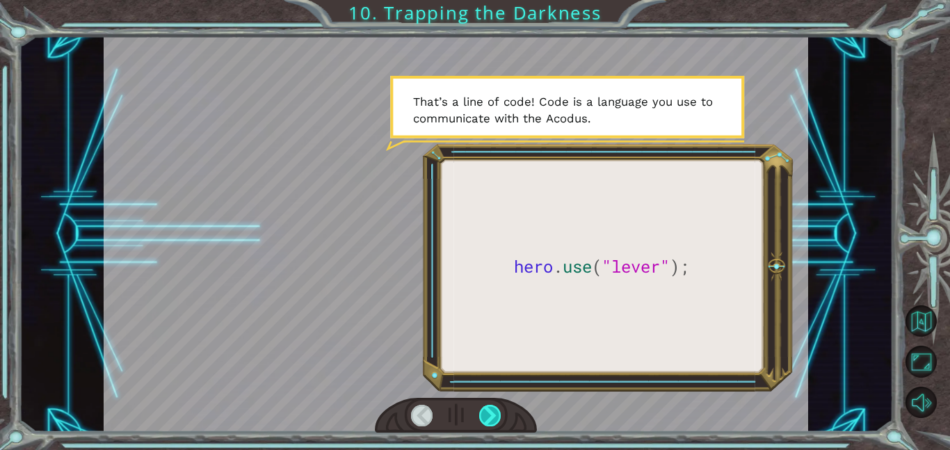
click at [497, 416] on div at bounding box center [490, 416] width 22 height 22
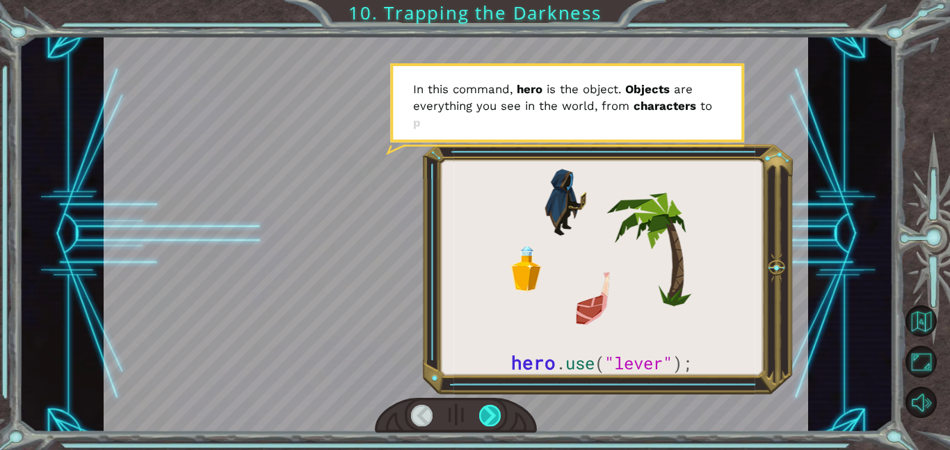
click at [489, 413] on div at bounding box center [490, 416] width 22 height 22
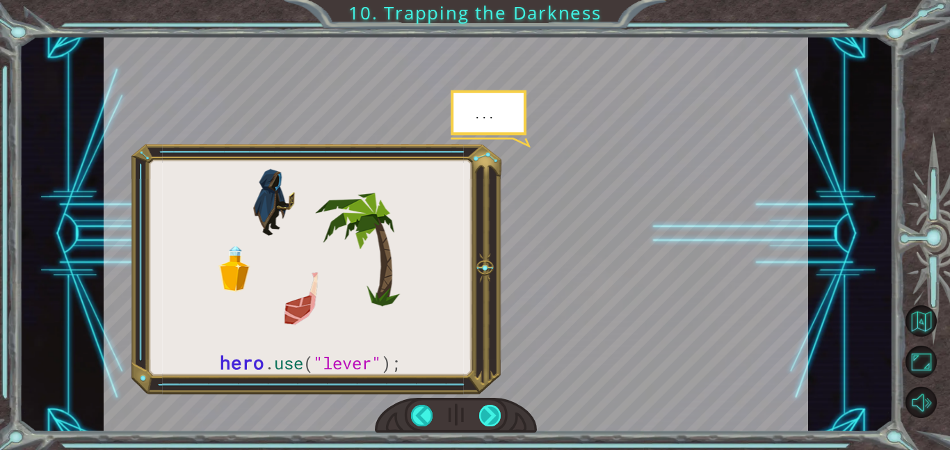
click at [491, 419] on div at bounding box center [490, 416] width 22 height 22
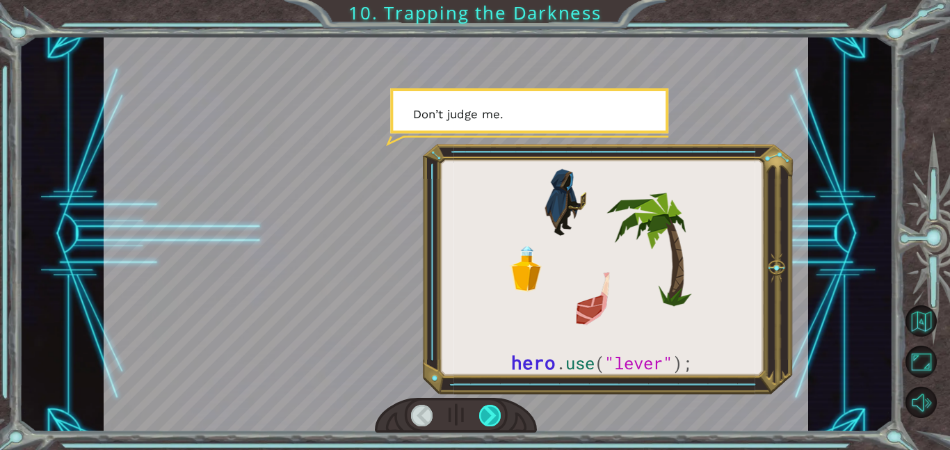
click at [491, 419] on div at bounding box center [490, 416] width 22 height 22
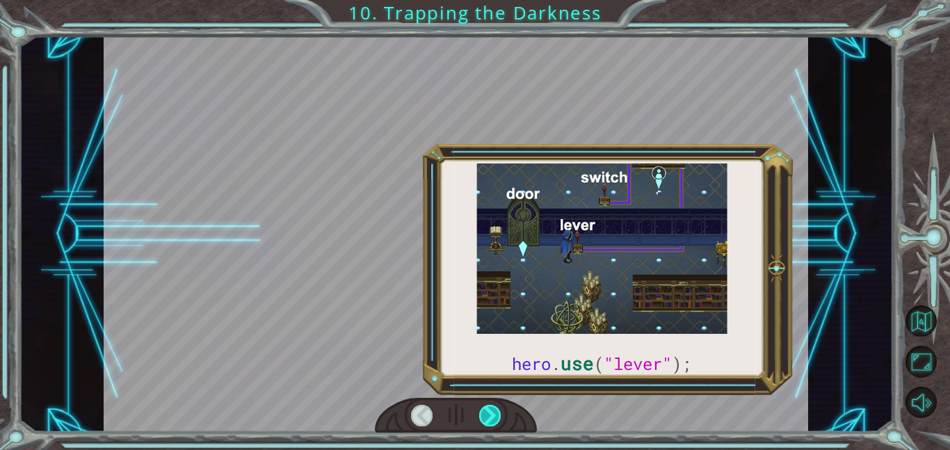
click at [491, 419] on div at bounding box center [490, 416] width 22 height 22
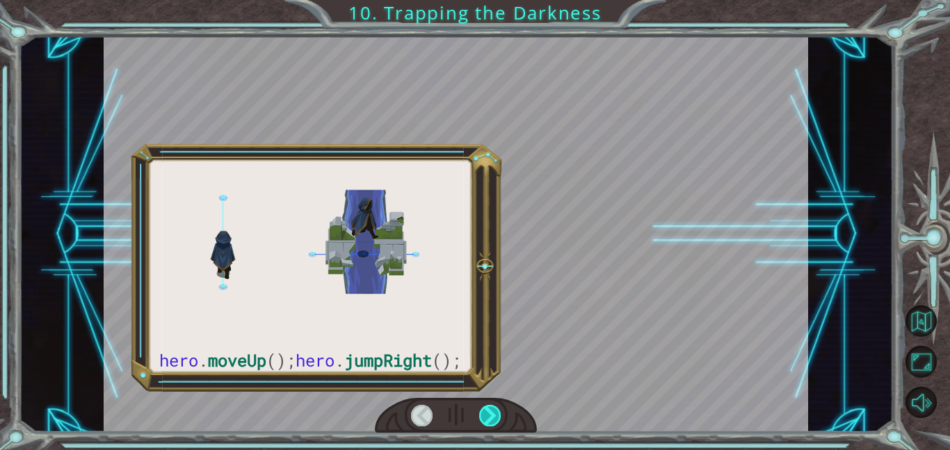
click at [491, 419] on div at bounding box center [490, 416] width 22 height 22
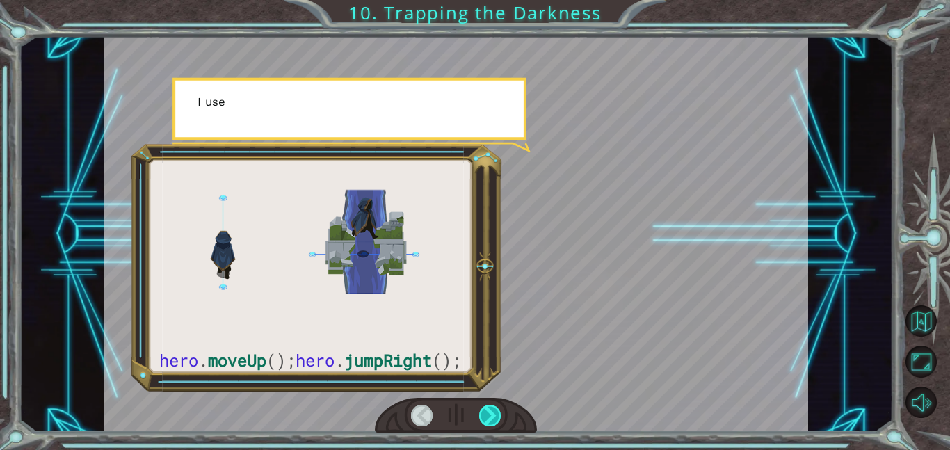
click at [491, 419] on div at bounding box center [490, 416] width 22 height 22
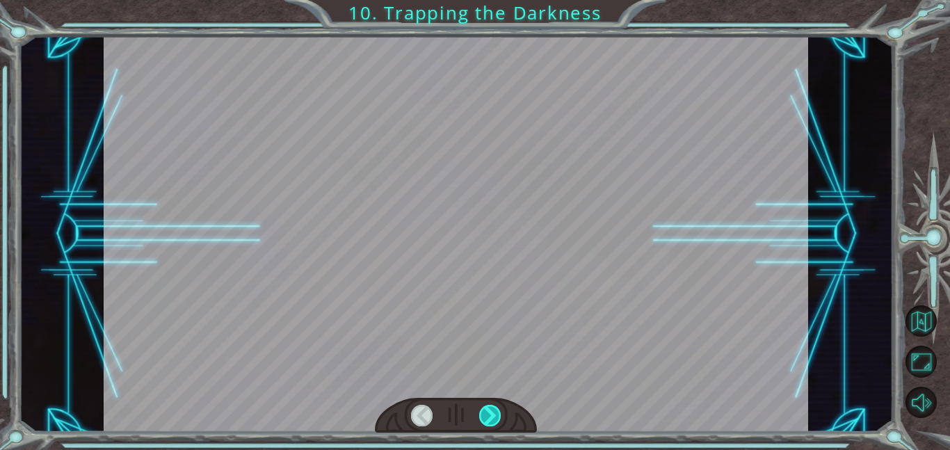
click at [491, 419] on div at bounding box center [490, 416] width 22 height 22
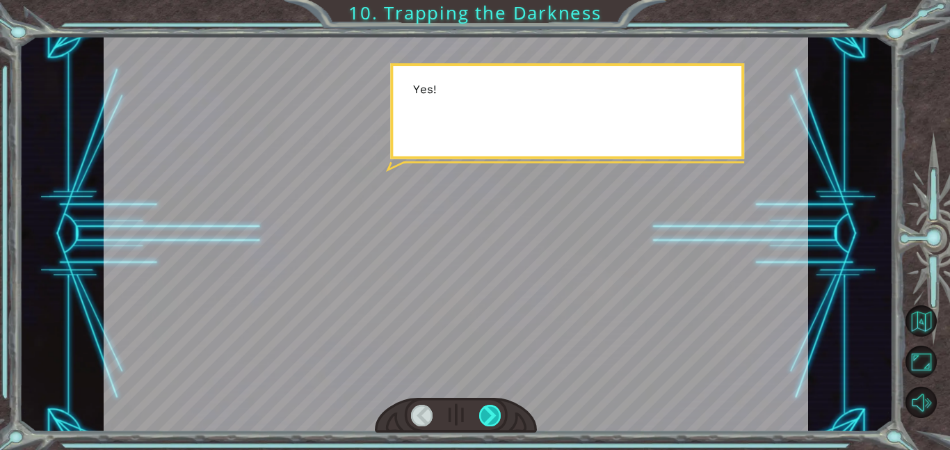
click at [491, 419] on div at bounding box center [490, 416] width 22 height 22
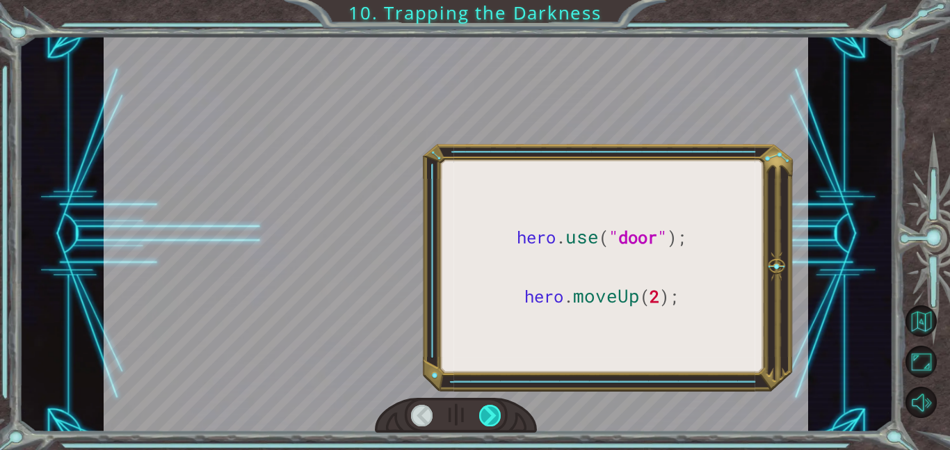
click at [491, 419] on div at bounding box center [490, 416] width 22 height 22
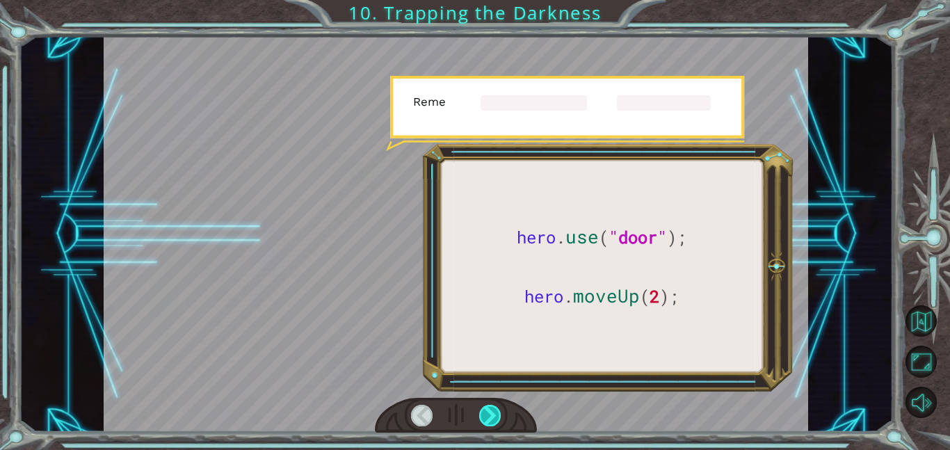
click at [491, 419] on div at bounding box center [490, 416] width 22 height 22
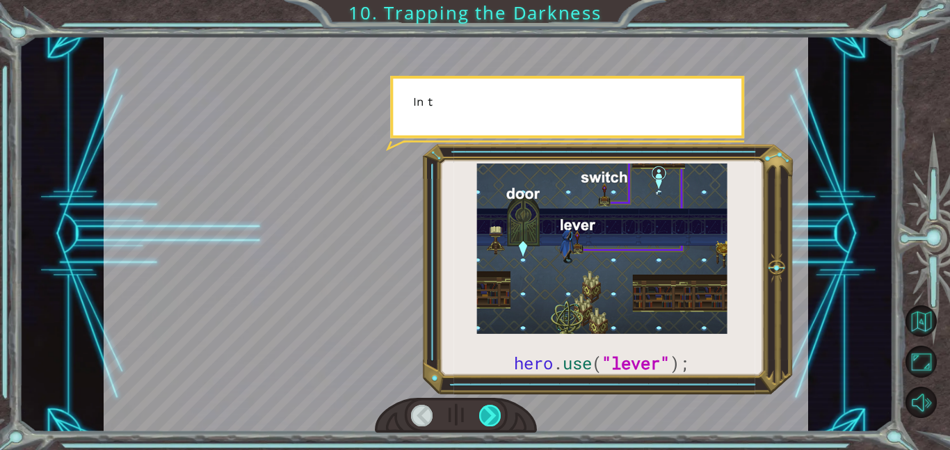
click at [491, 419] on div at bounding box center [490, 416] width 22 height 22
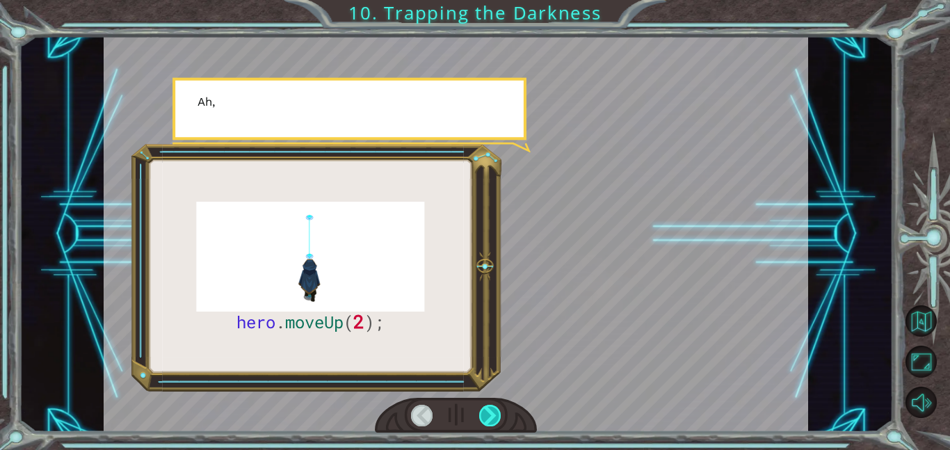
click at [491, 419] on div at bounding box center [490, 416] width 22 height 22
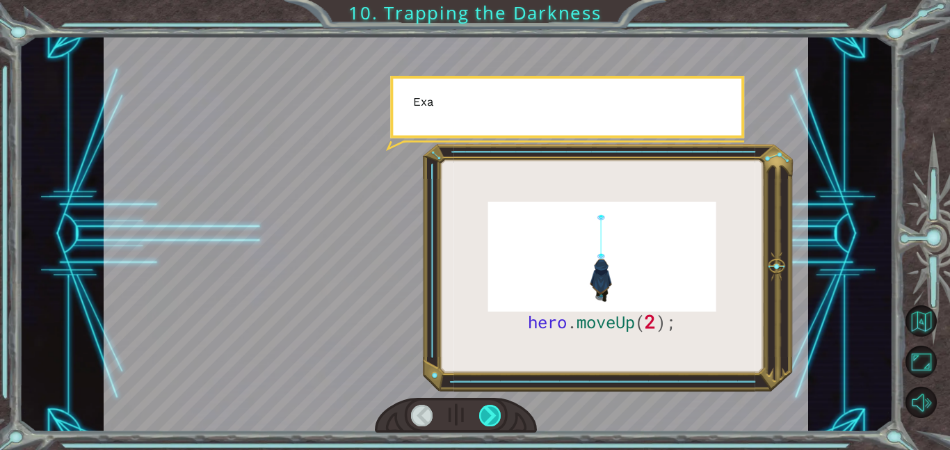
click at [491, 419] on div at bounding box center [490, 416] width 22 height 22
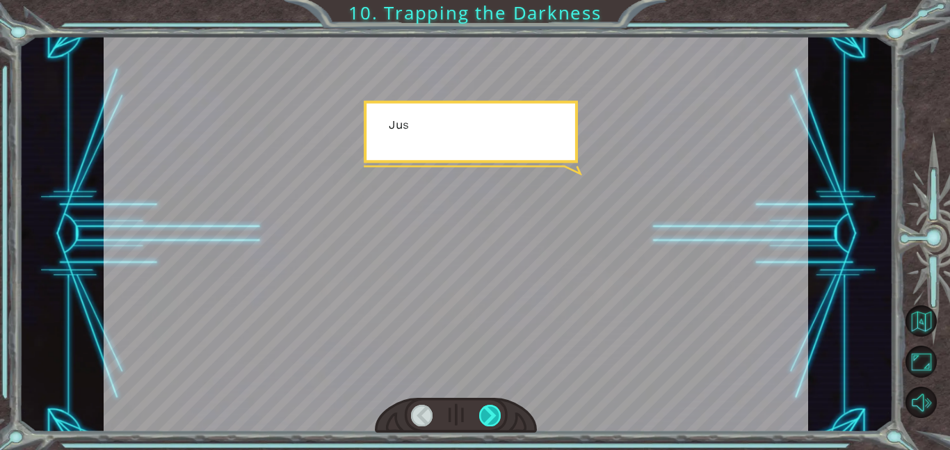
click at [491, 419] on div at bounding box center [490, 416] width 22 height 22
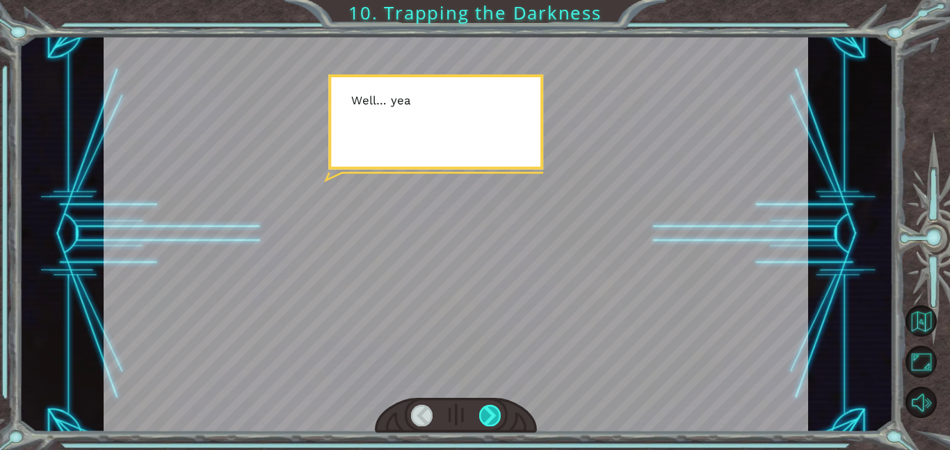
click at [491, 419] on div at bounding box center [490, 416] width 22 height 22
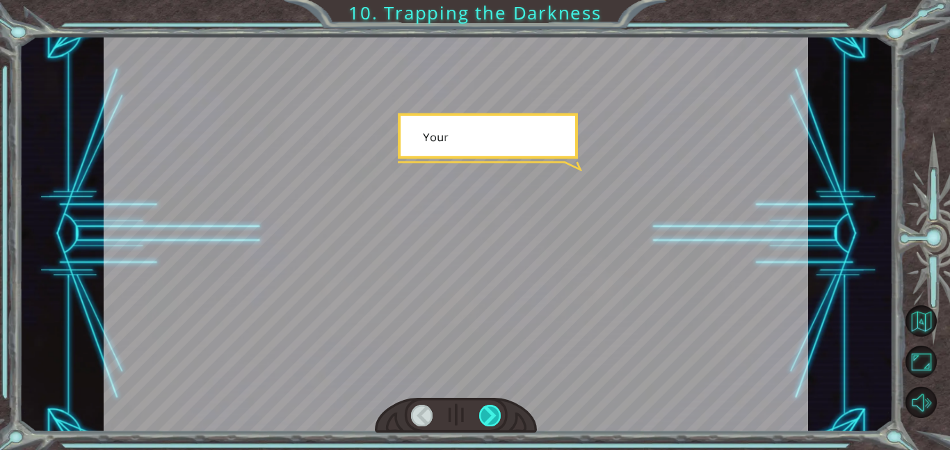
click at [491, 419] on div at bounding box center [490, 416] width 22 height 22
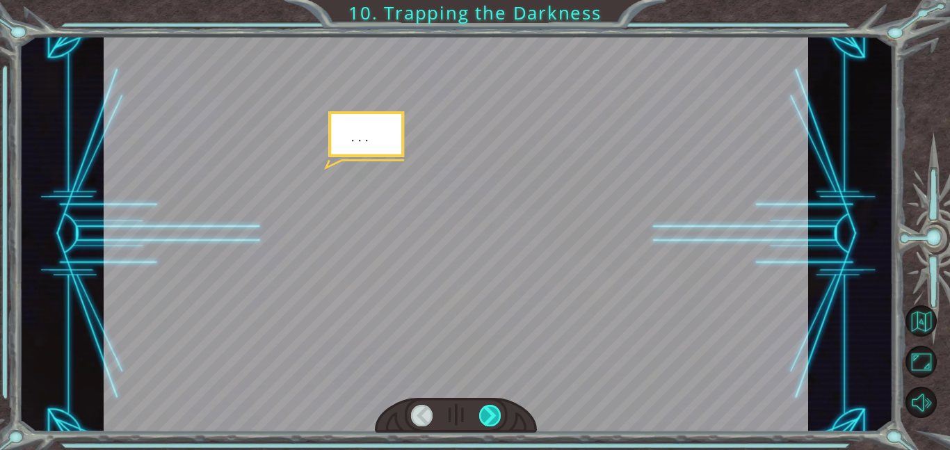
click at [491, 419] on div at bounding box center [490, 416] width 22 height 22
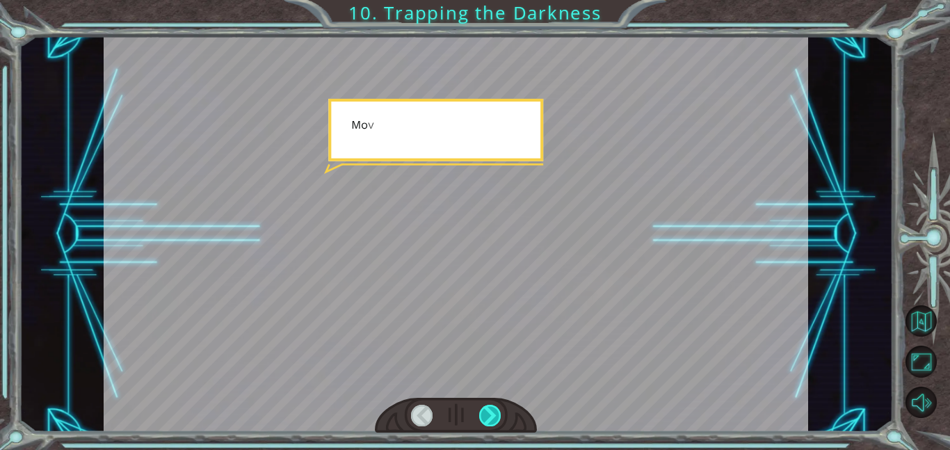
click at [491, 419] on div at bounding box center [490, 416] width 22 height 22
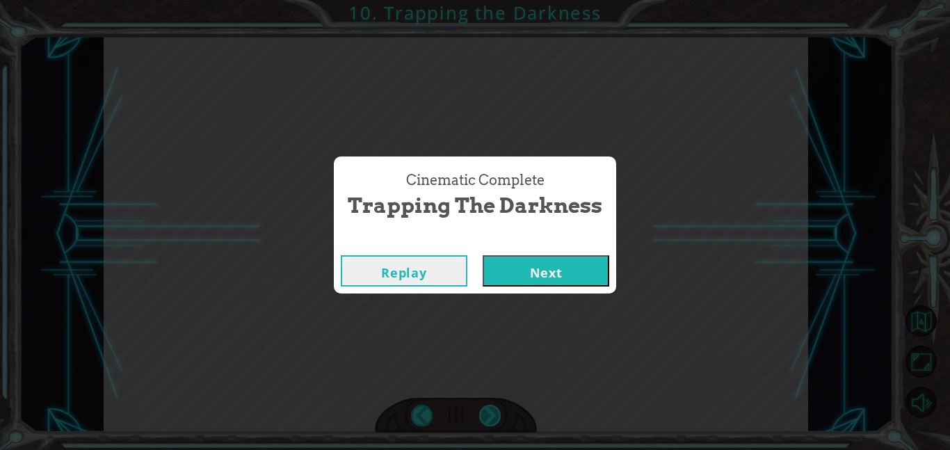
click at [491, 419] on div "Cinematic Complete Trapping the Darkness Replay Next" at bounding box center [475, 225] width 950 height 450
click at [559, 283] on button "Next" at bounding box center [546, 270] width 127 height 31
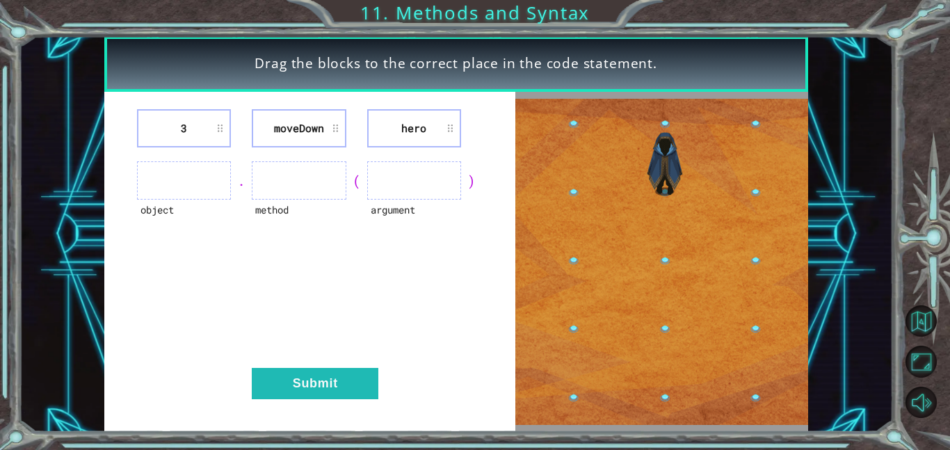
click at [314, 173] on ul at bounding box center [299, 180] width 94 height 38
click at [442, 177] on ul at bounding box center [414, 180] width 94 height 38
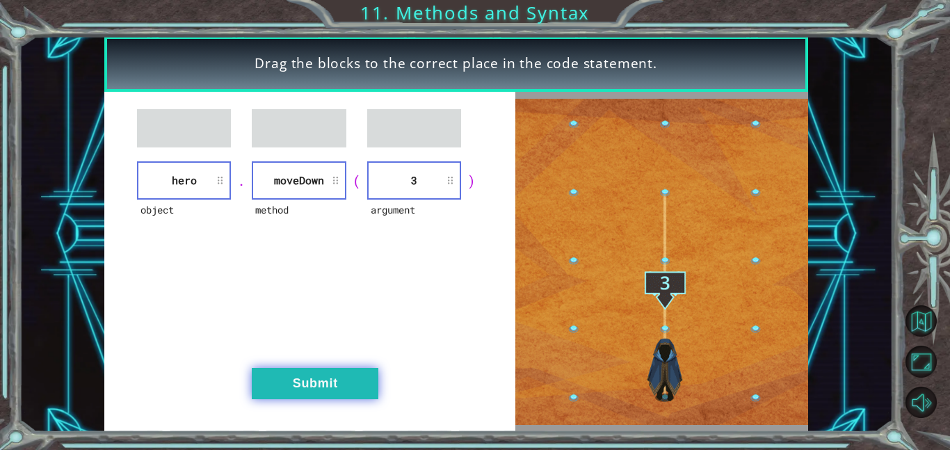
click at [310, 384] on button "Submit" at bounding box center [315, 383] width 127 height 31
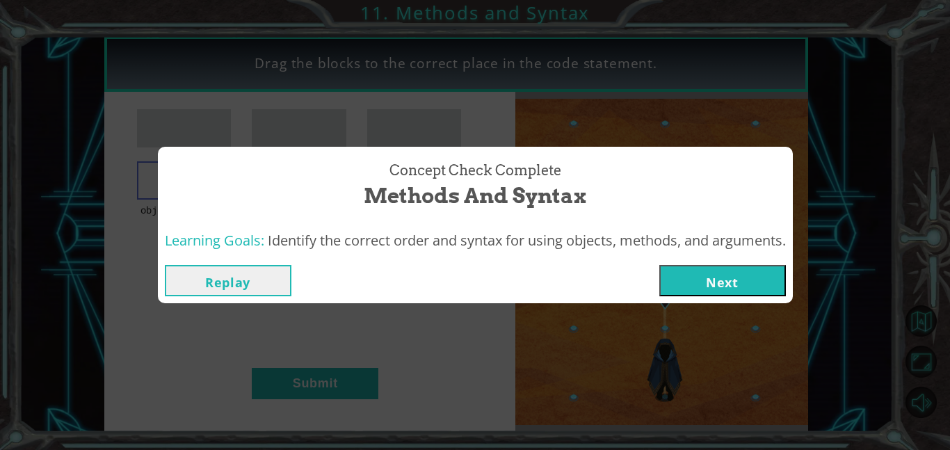
click at [706, 296] on button "Next" at bounding box center [723, 280] width 127 height 31
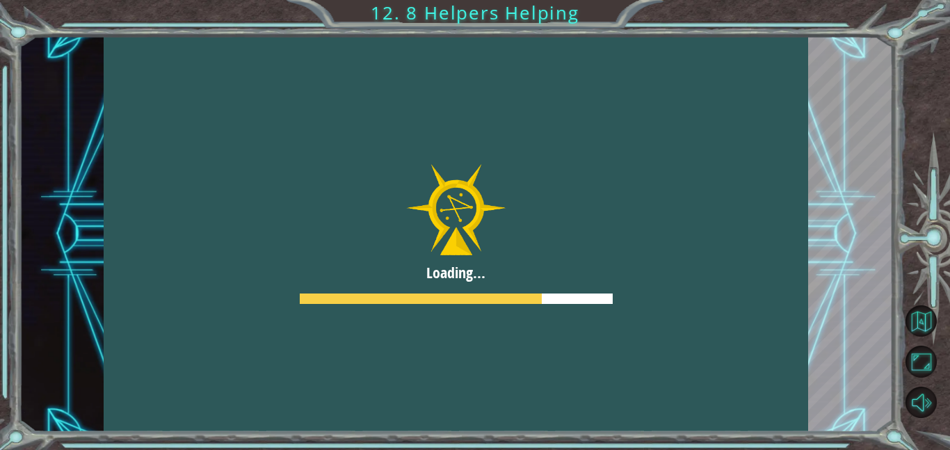
click at [675, 297] on div at bounding box center [456, 234] width 705 height 396
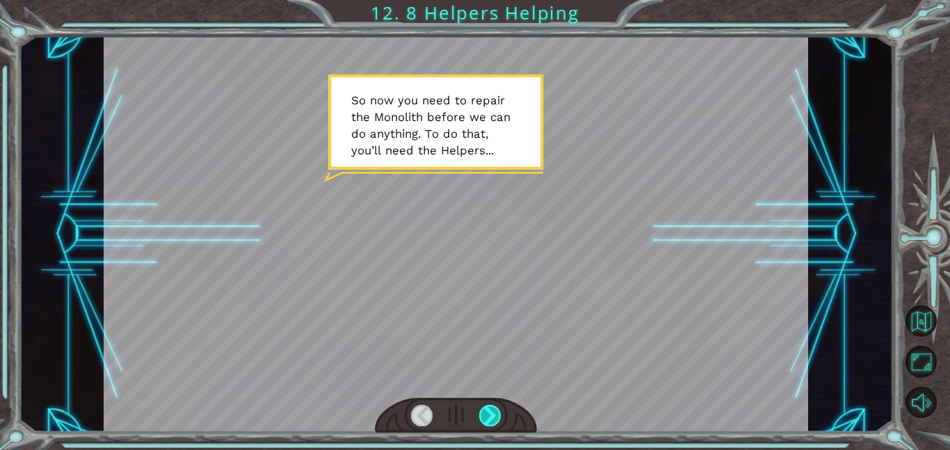
click at [489, 408] on div at bounding box center [490, 416] width 22 height 22
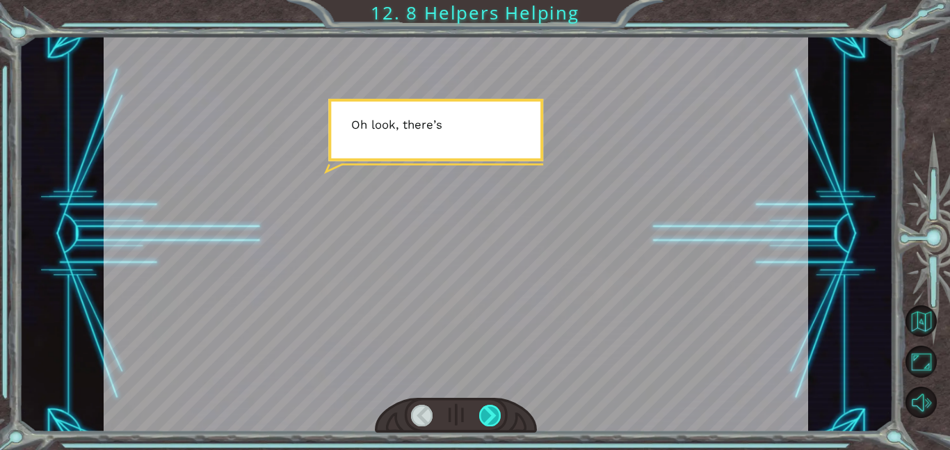
click at [486, 413] on div at bounding box center [490, 416] width 22 height 22
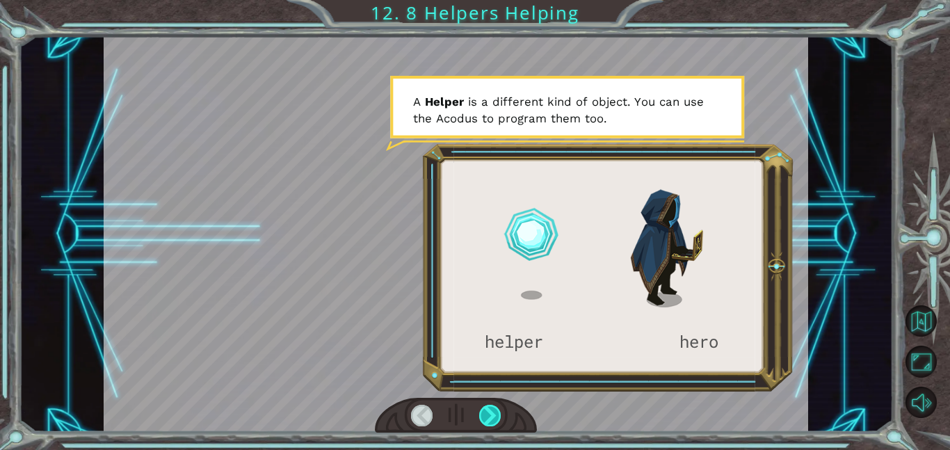
click at [486, 413] on div at bounding box center [490, 416] width 22 height 22
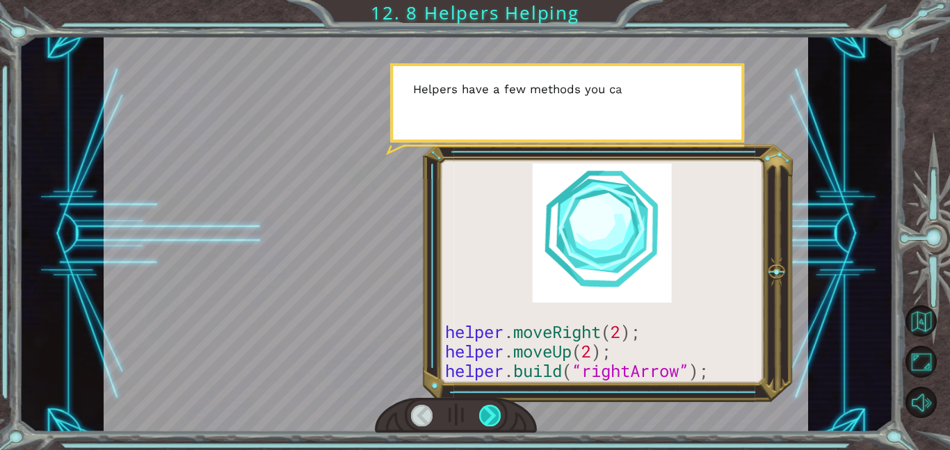
click at [486, 413] on div at bounding box center [490, 416] width 22 height 22
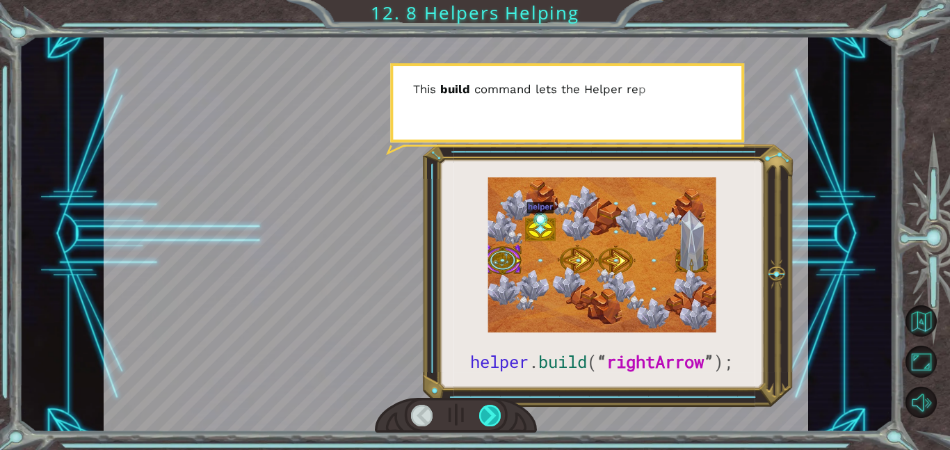
click at [486, 413] on div at bounding box center [490, 416] width 22 height 22
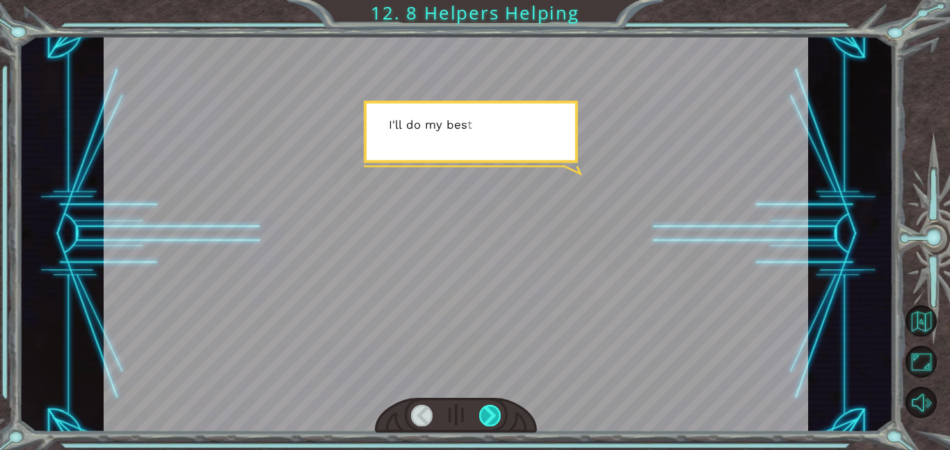
click at [486, 413] on div at bounding box center [490, 416] width 22 height 22
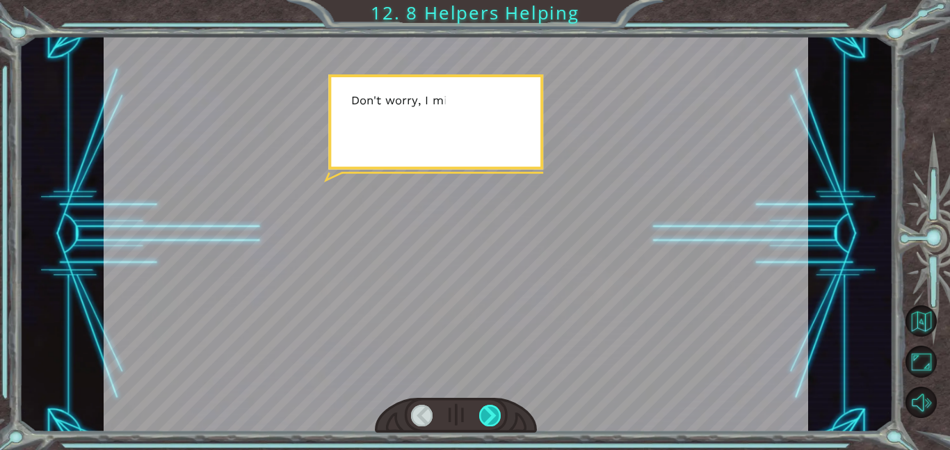
click at [486, 413] on div at bounding box center [490, 416] width 22 height 22
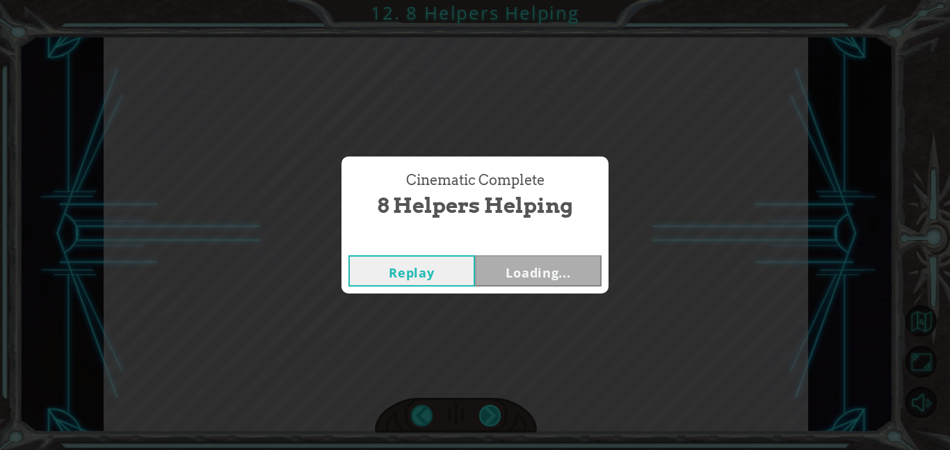
click at [486, 413] on div "Cinematic Complete 8 Helpers Helping Replay Loading..." at bounding box center [475, 225] width 950 height 450
click at [527, 267] on button "Next" at bounding box center [538, 270] width 127 height 31
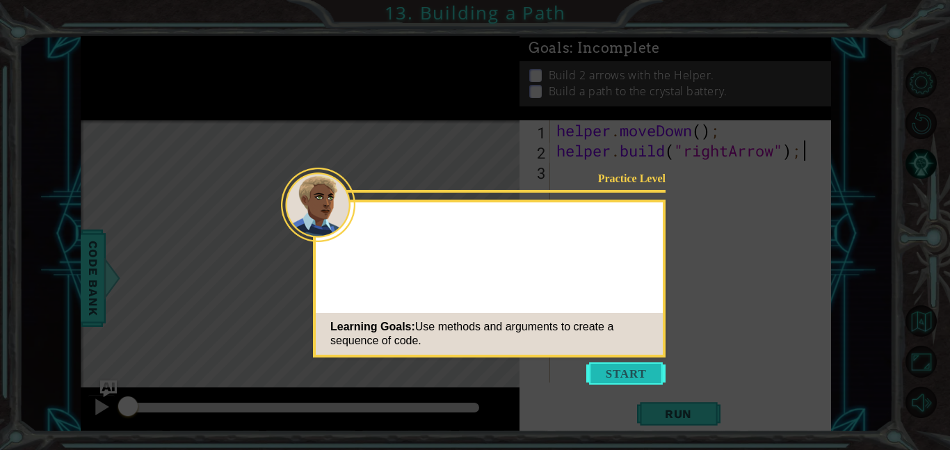
click at [626, 381] on button "Start" at bounding box center [626, 374] width 79 height 22
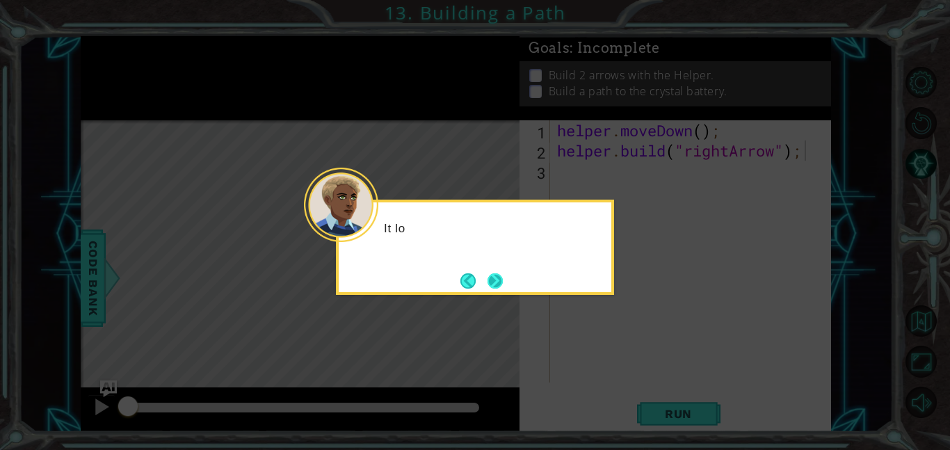
click at [488, 273] on button "Next" at bounding box center [495, 280] width 15 height 15
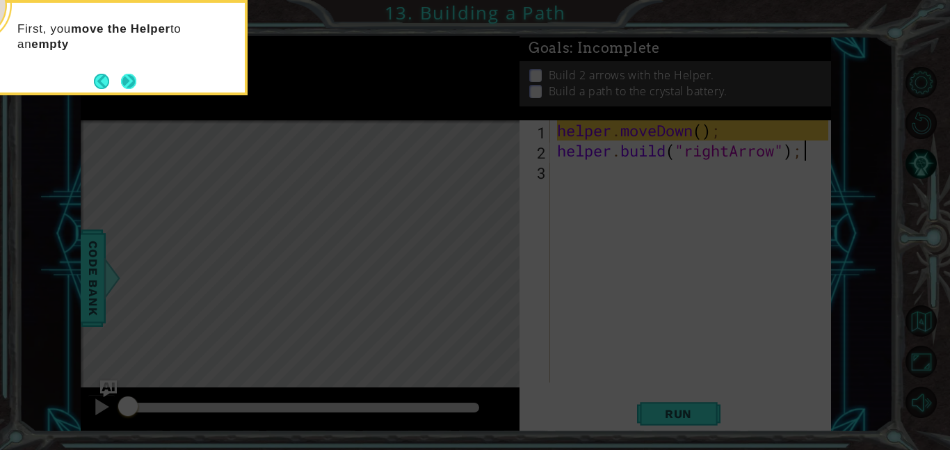
click at [130, 77] on button "Next" at bounding box center [128, 81] width 15 height 15
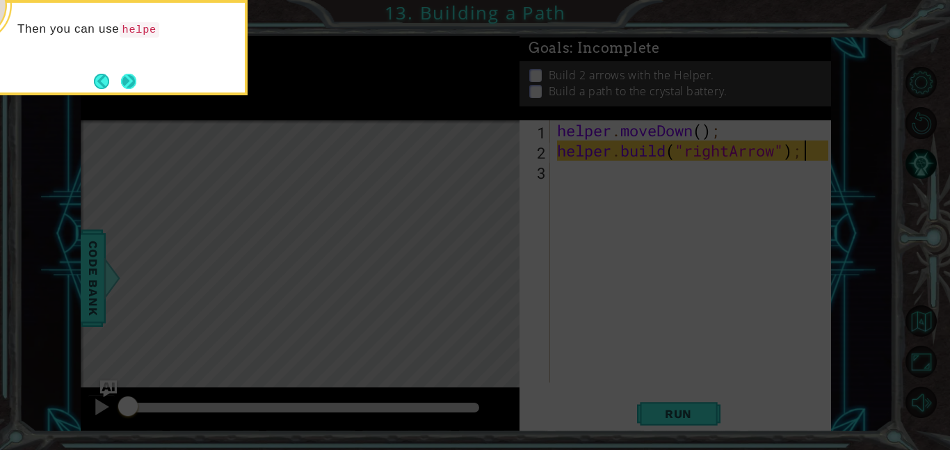
click at [125, 81] on button "Next" at bounding box center [128, 81] width 15 height 15
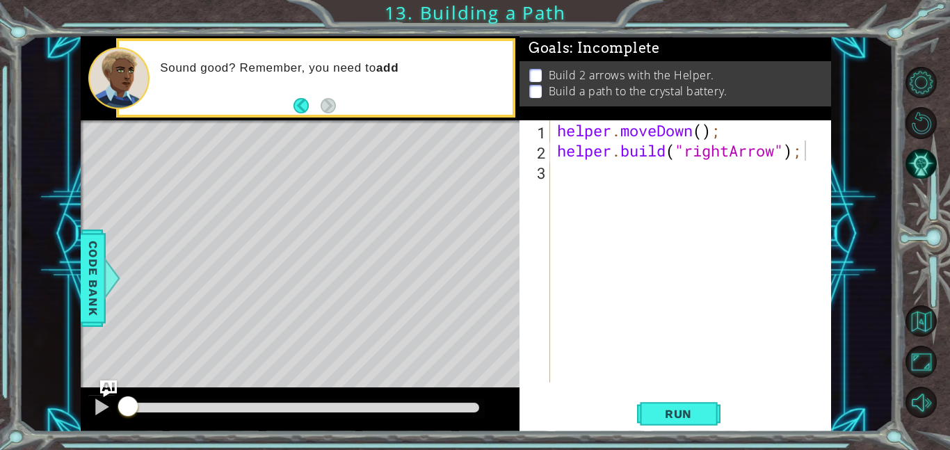
click at [443, 181] on div "Level Map" at bounding box center [402, 325] width 643 height 410
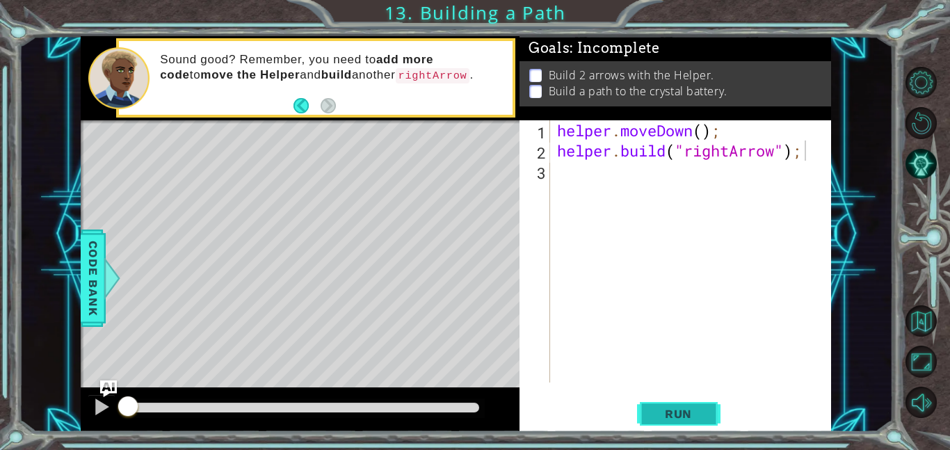
click at [692, 413] on span "Run" at bounding box center [678, 414] width 55 height 14
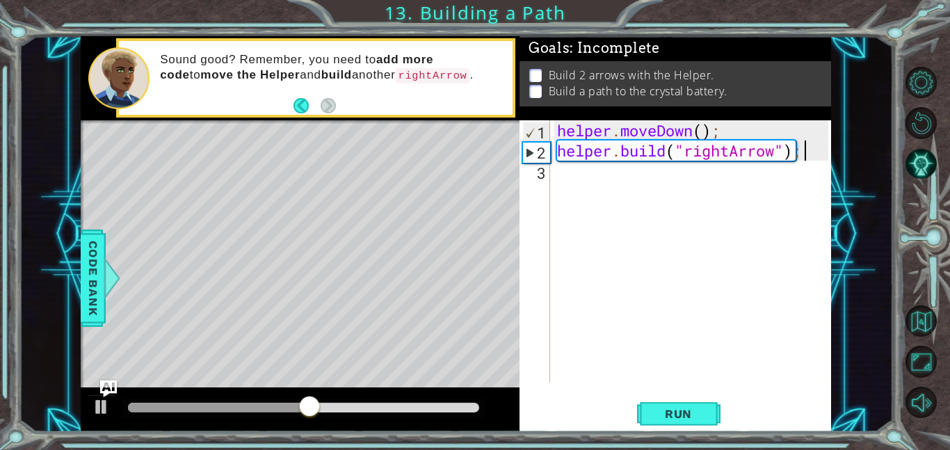
click at [672, 187] on div "helper . moveDown ( ) ; helper . build ( "rightArrow" ) ;" at bounding box center [695, 271] width 281 height 303
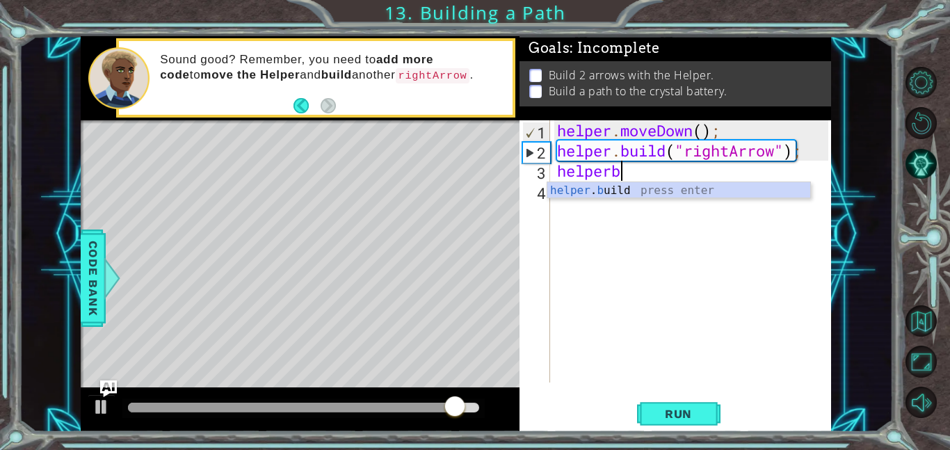
scroll to position [0, 2]
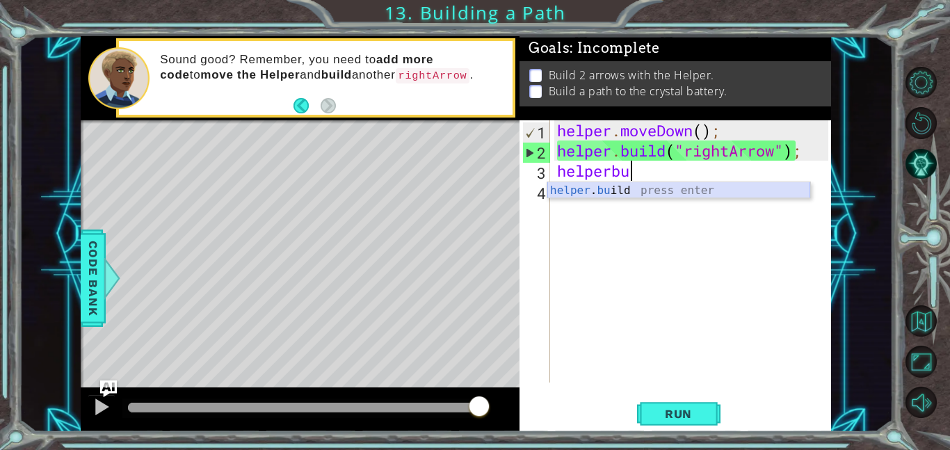
click at [652, 197] on div "helper . bu ild press enter" at bounding box center [679, 207] width 263 height 50
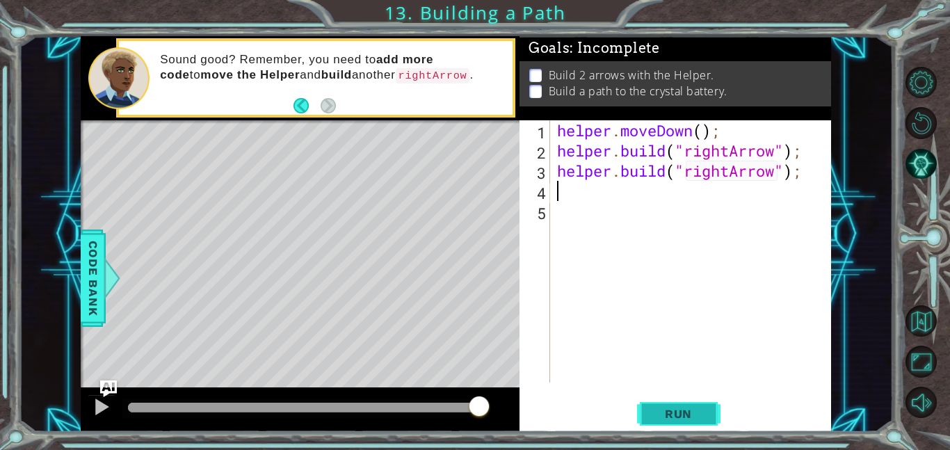
type textarea "[DOMAIN_NAME]("rightArrow");"
click at [676, 401] on button "Run" at bounding box center [678, 413] width 83 height 31
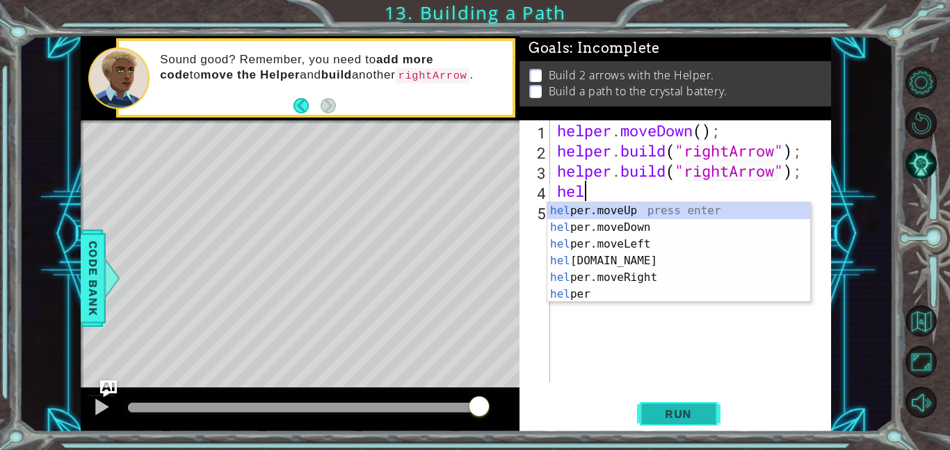
scroll to position [0, 1]
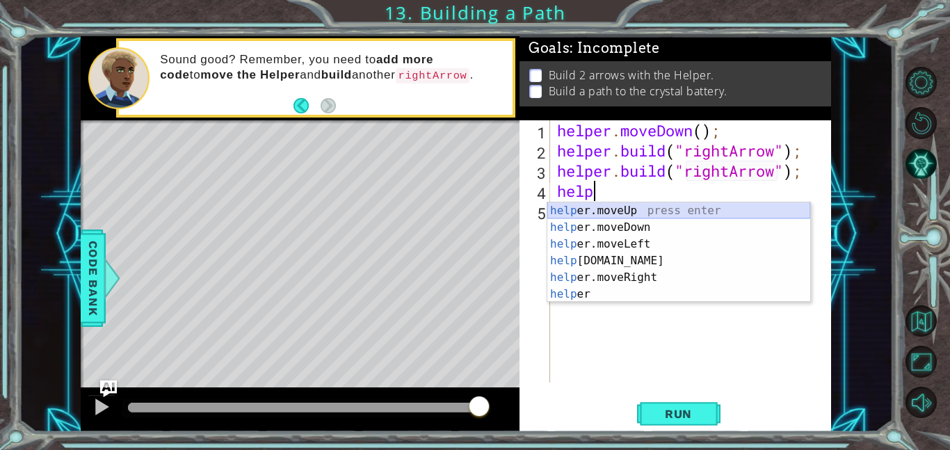
click at [653, 215] on div "help er.moveUp press enter help er.moveDown press enter help er.moveLeft press …" at bounding box center [679, 269] width 263 height 134
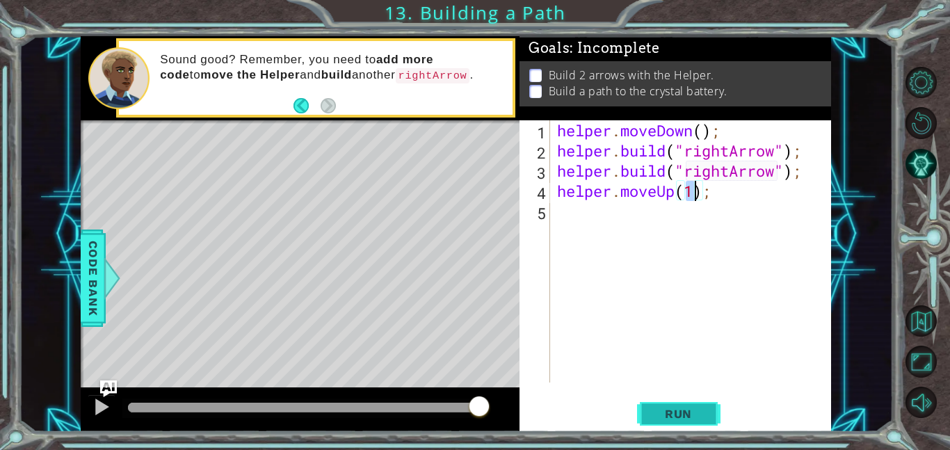
click at [676, 420] on span "Run" at bounding box center [678, 414] width 55 height 14
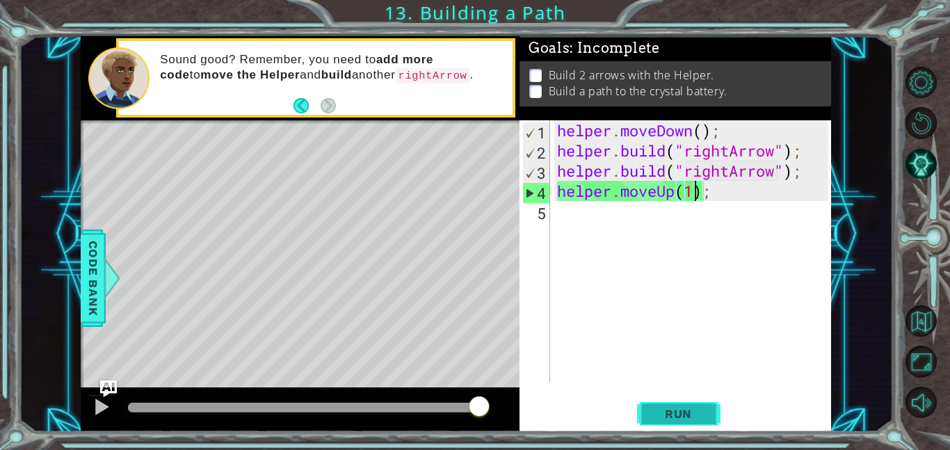
click at [688, 407] on span "Run" at bounding box center [678, 414] width 55 height 14
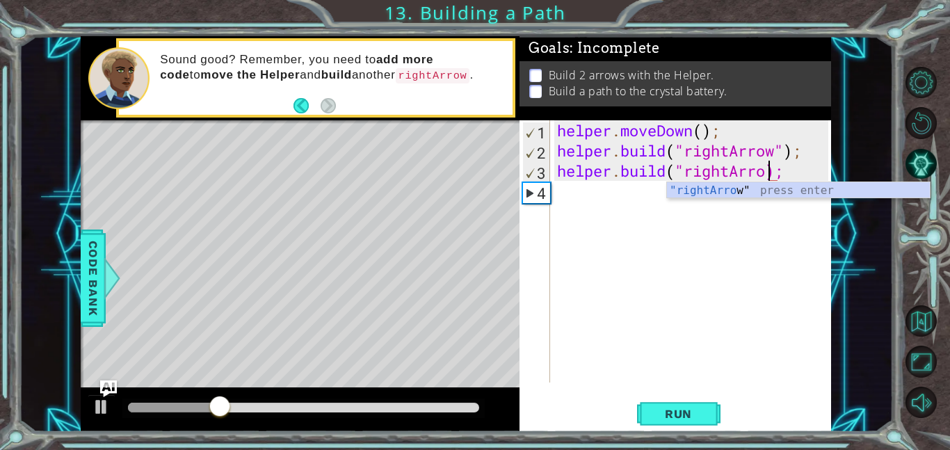
scroll to position [0, 10]
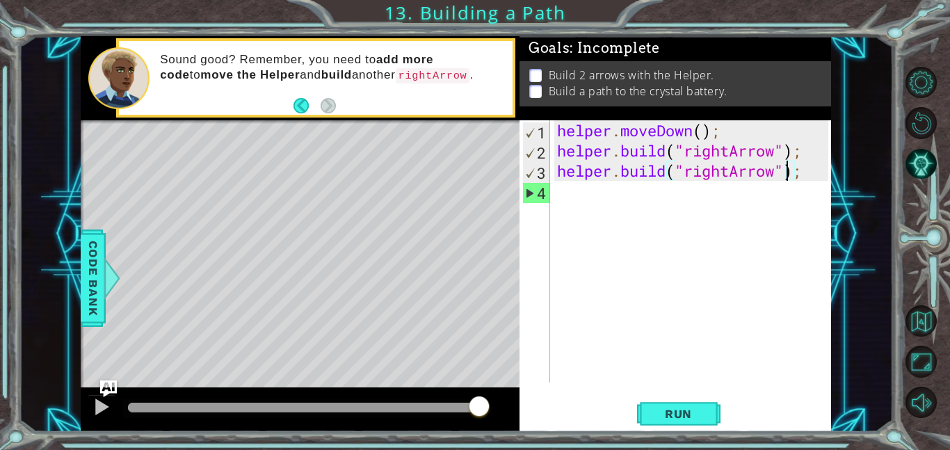
type textarea "[DOMAIN_NAME]("rightArrow");"
